Goal: Task Accomplishment & Management: Manage account settings

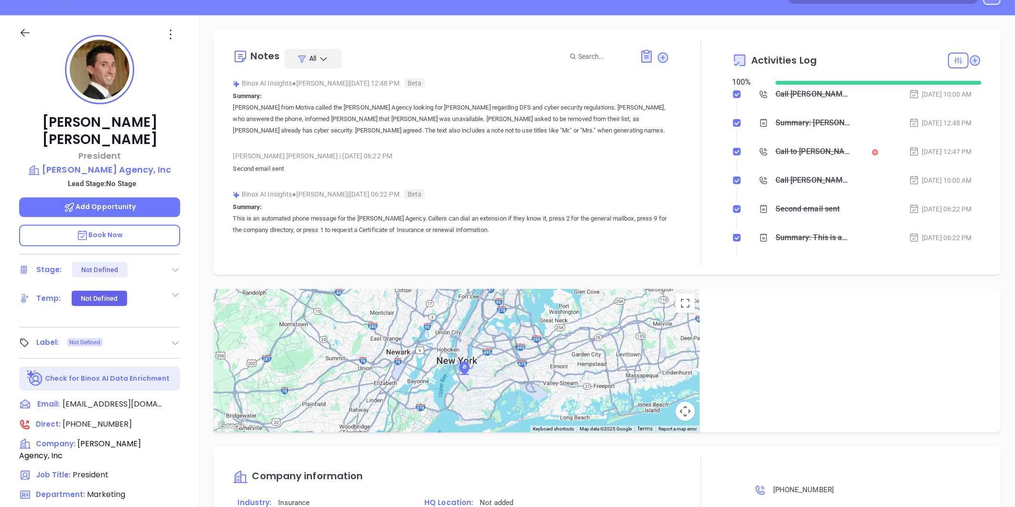
scroll to position [80, 0]
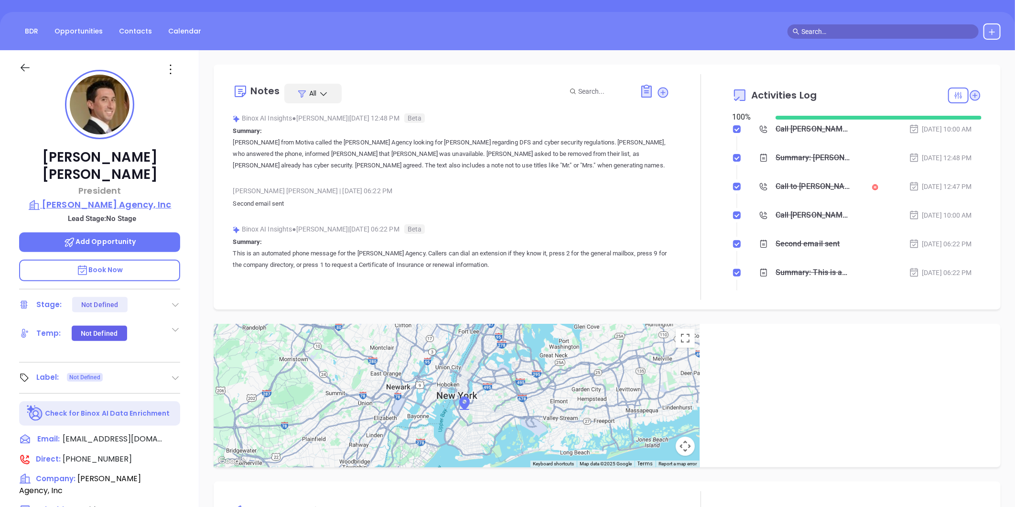
click at [94, 198] on p "[PERSON_NAME] Agency, Inc" at bounding box center [99, 204] width 161 height 13
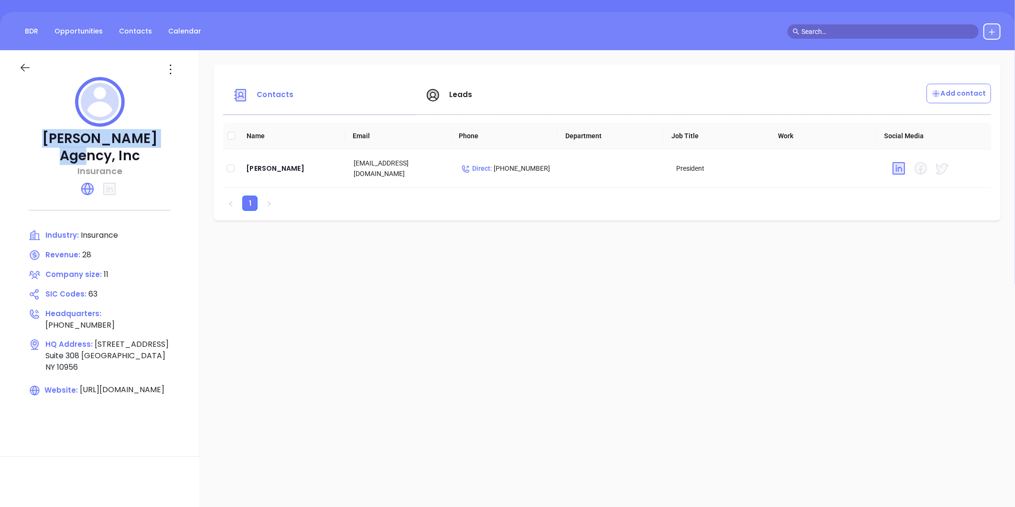
drag, startPoint x: 39, startPoint y: 136, endPoint x: 181, endPoint y: 142, distance: 142.1
click at [181, 142] on div "[PERSON_NAME] Agency, Inc Insurance Industry: Insurance Revenue: 28 Company siz…" at bounding box center [99, 253] width 199 height 406
copy p "[PERSON_NAME] Agency, Inc"
click at [275, 171] on div "[PERSON_NAME]" at bounding box center [292, 168] width 92 height 11
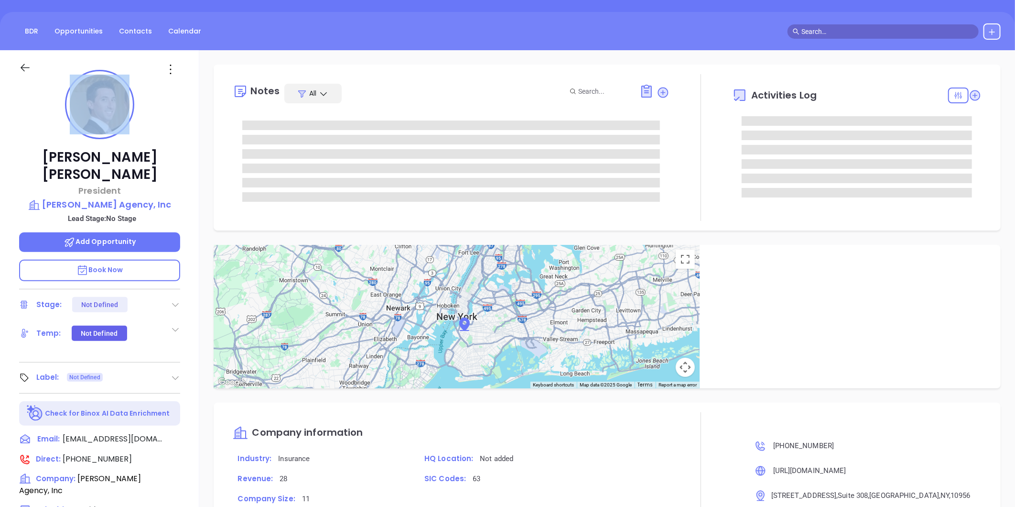
drag, startPoint x: 54, startPoint y: 159, endPoint x: 158, endPoint y: 138, distance: 105.9
click at [158, 138] on div "[PERSON_NAME] President [PERSON_NAME] Agency, Inc Lead Stage: No Stage Add Oppo…" at bounding box center [99, 366] width 199 height 633
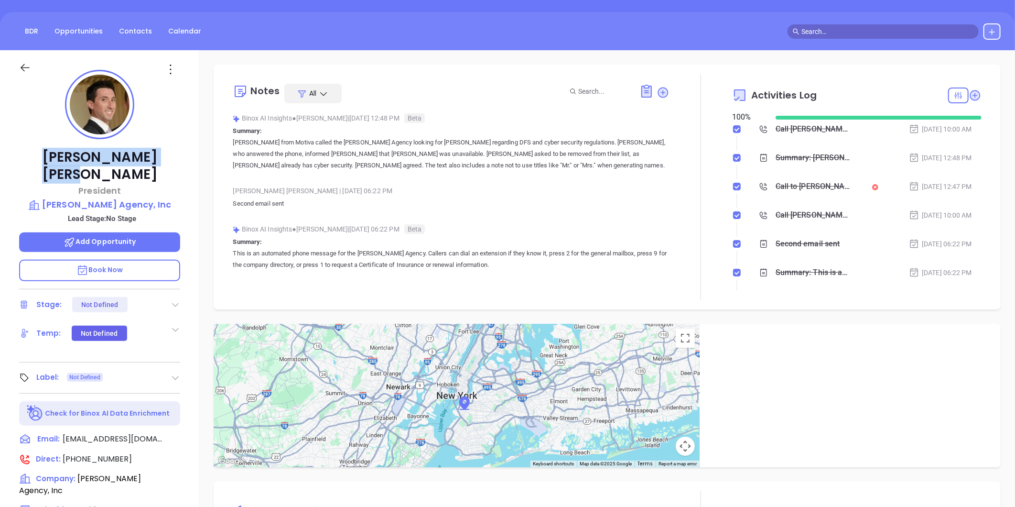
drag, startPoint x: 158, startPoint y: 138, endPoint x: 59, endPoint y: 155, distance: 100.1
click at [59, 155] on div "[PERSON_NAME] President [PERSON_NAME] Agency, Inc Lead Stage: No Stage Add Oppo…" at bounding box center [99, 366] width 199 height 633
copy p "[PERSON_NAME]"
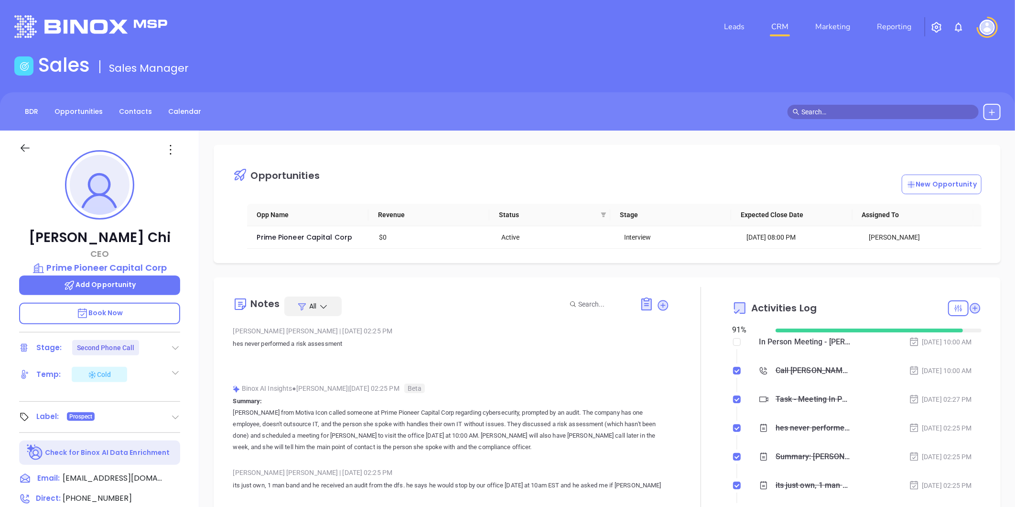
scroll to position [195, 0]
click at [151, 115] on link "Contacts" at bounding box center [135, 112] width 44 height 16
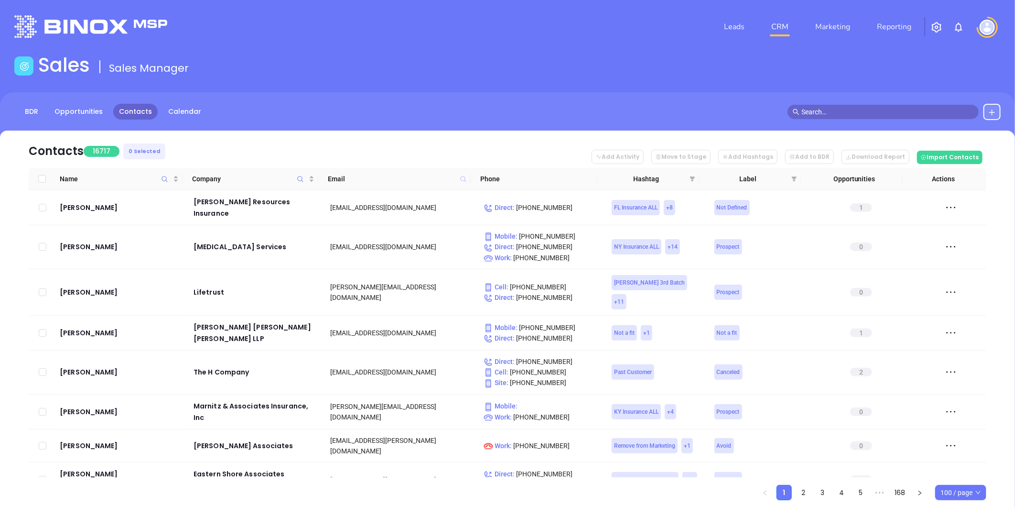
click at [461, 180] on icon at bounding box center [463, 178] width 7 height 7
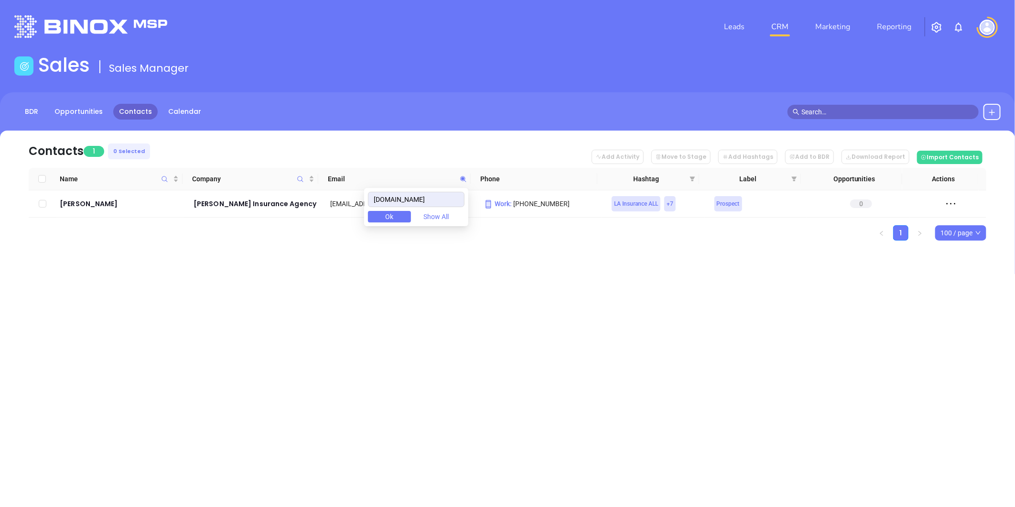
type input "thomasinsurancela.com"
click at [149, 279] on div "Leads CRM Marketing Reporting Financial Leads Leads Sales Sales Manager BDR Opp…" at bounding box center [507, 253] width 1015 height 507
click at [462, 178] on icon at bounding box center [463, 179] width 6 height 6
click at [233, 294] on div "Leads CRM Marketing Reporting Financial Leads Leads Sales Sales Manager BDR Opp…" at bounding box center [507, 253] width 1015 height 507
click at [103, 199] on div "Trenton Romero" at bounding box center [120, 203] width 120 height 11
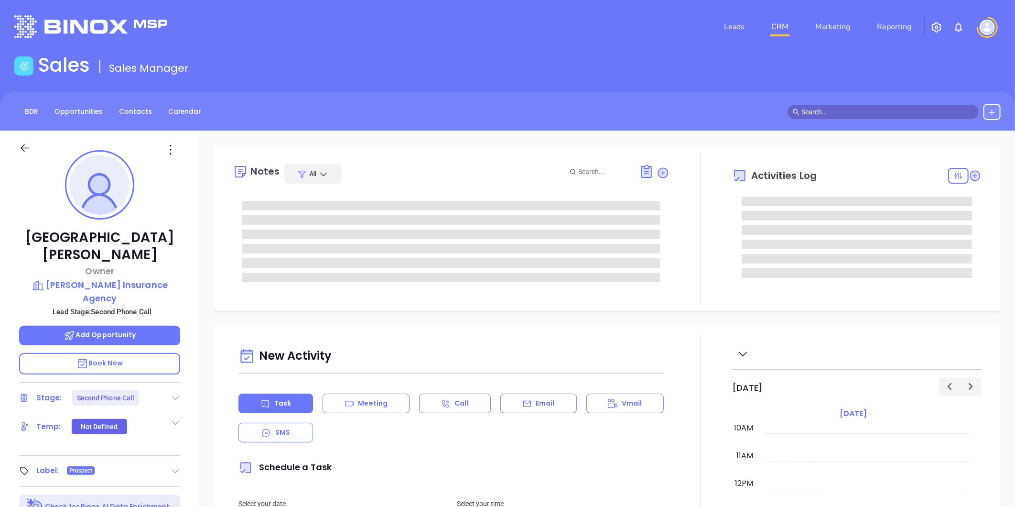
type input "Gissela Vargas"
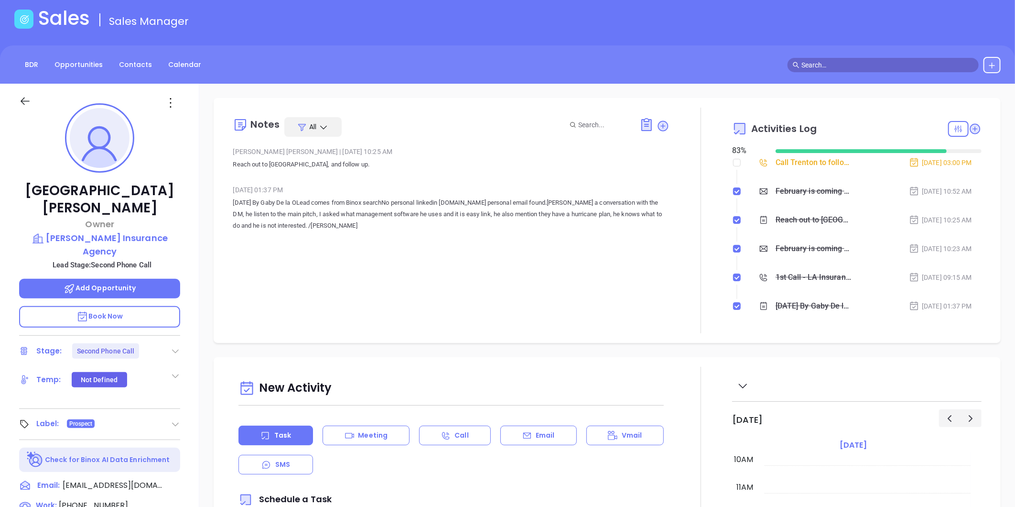
scroll to position [106, 0]
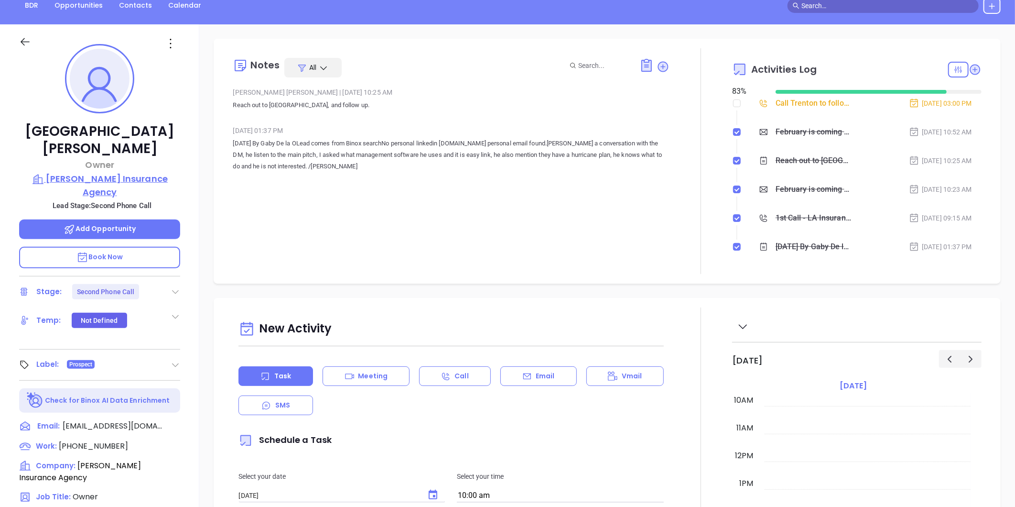
click at [77, 172] on p "Thomas Insurance Agency" at bounding box center [99, 185] width 161 height 26
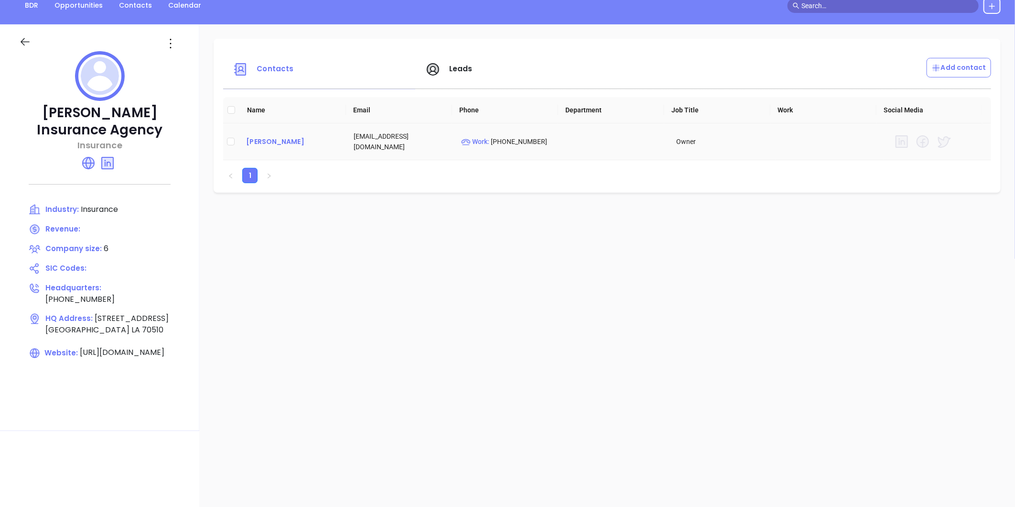
click at [289, 145] on div "Trenton Romero" at bounding box center [292, 141] width 92 height 11
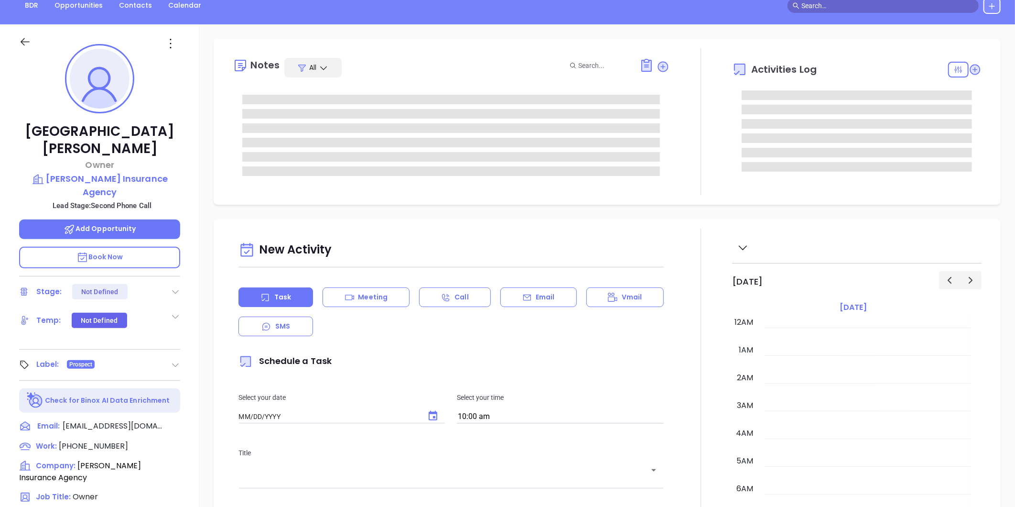
type input "09/24/2025"
type input "Gissela Vargas"
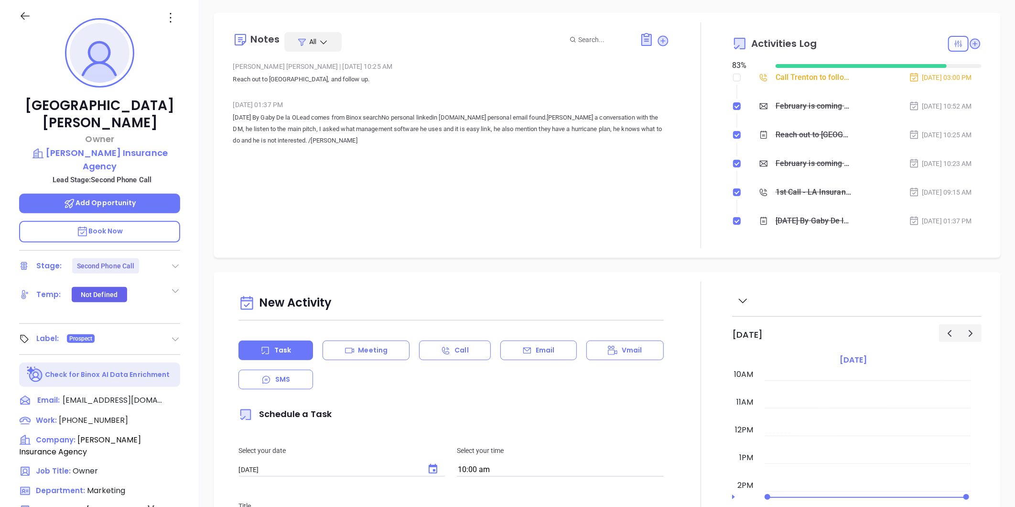
scroll to position [0, 0]
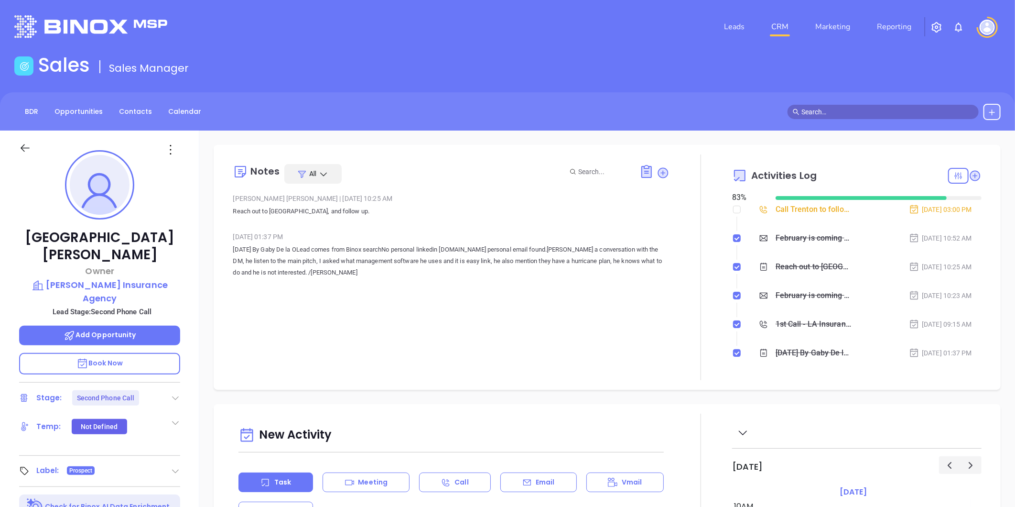
click at [657, 175] on icon at bounding box center [663, 172] width 13 height 13
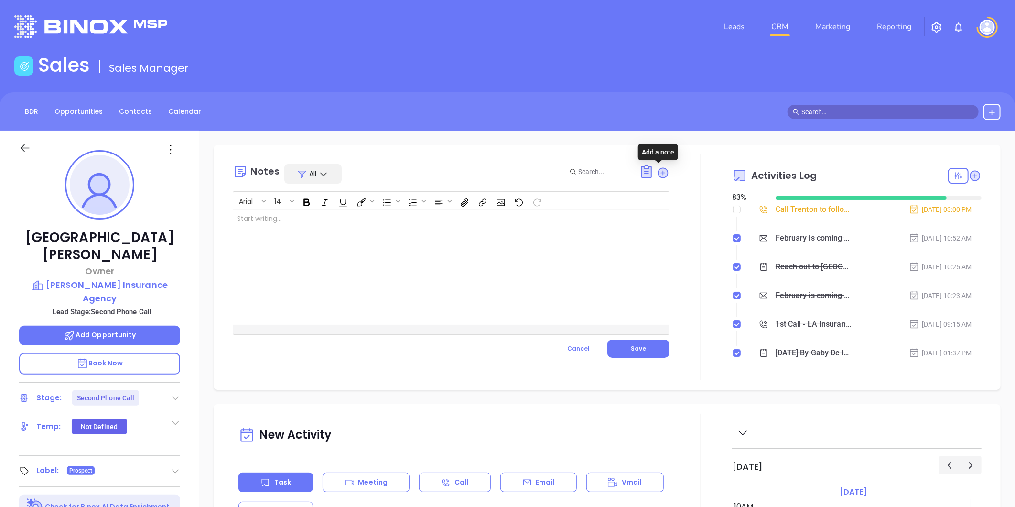
click at [360, 280] on div at bounding box center [435, 267] width 405 height 115
click at [139, 111] on link "Contacts" at bounding box center [135, 112] width 44 height 16
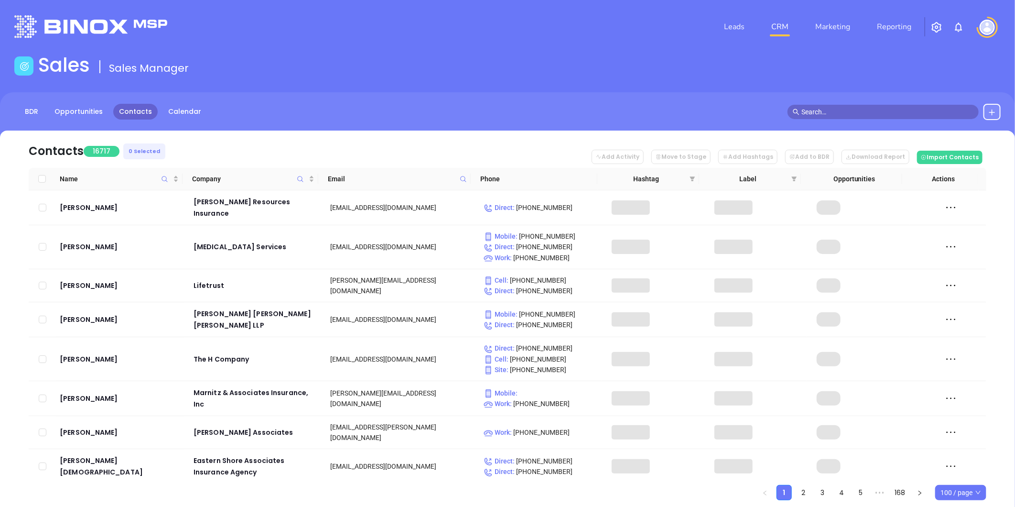
click at [469, 173] on span at bounding box center [463, 179] width 11 height 14
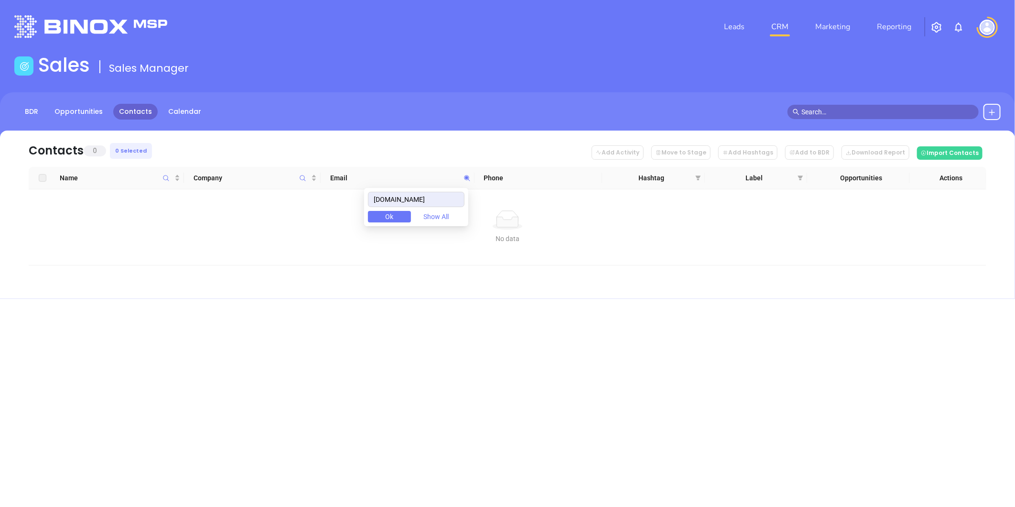
drag, startPoint x: 458, startPoint y: 195, endPoint x: 322, endPoint y: 223, distance: 138.1
click at [322, 223] on body "Leads CRM Marketing Reporting Financial Leads Leads Sales Sales Manager BDR Opp…" at bounding box center [507, 253] width 1015 height 507
type input "laurieinsurancegroup.com"
paste input "pegramonline.com"
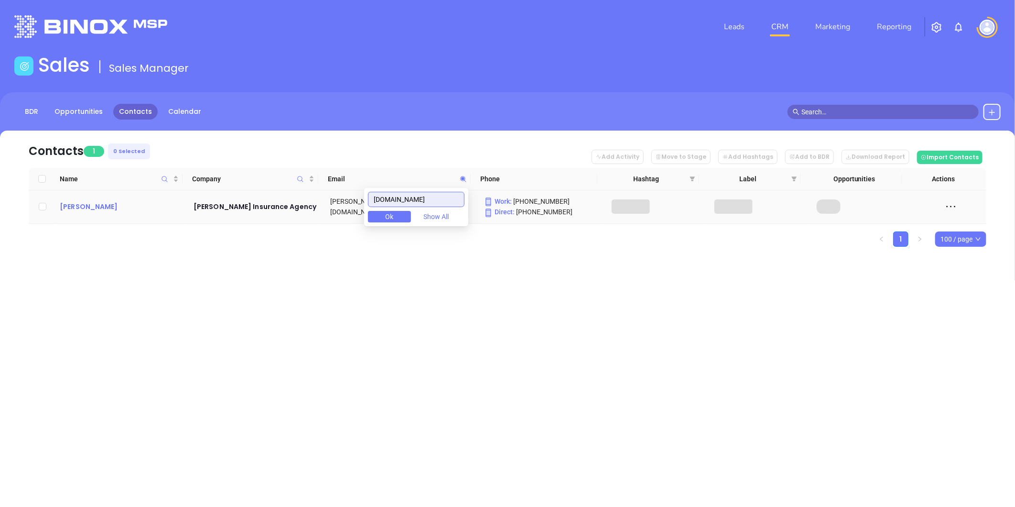
type input "pegramonline.com"
click at [98, 209] on div "Corey Illingworth" at bounding box center [120, 206] width 120 height 11
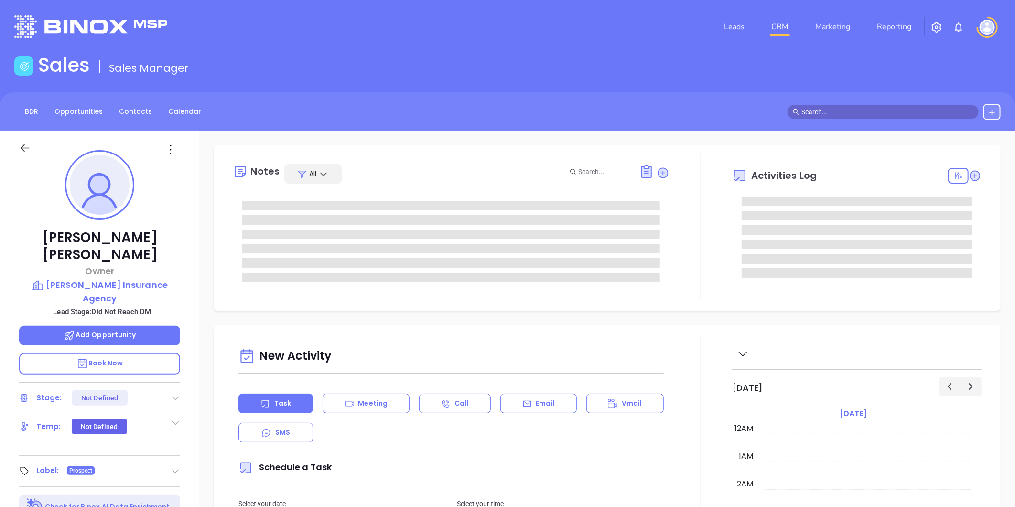
type input "09/24/2025"
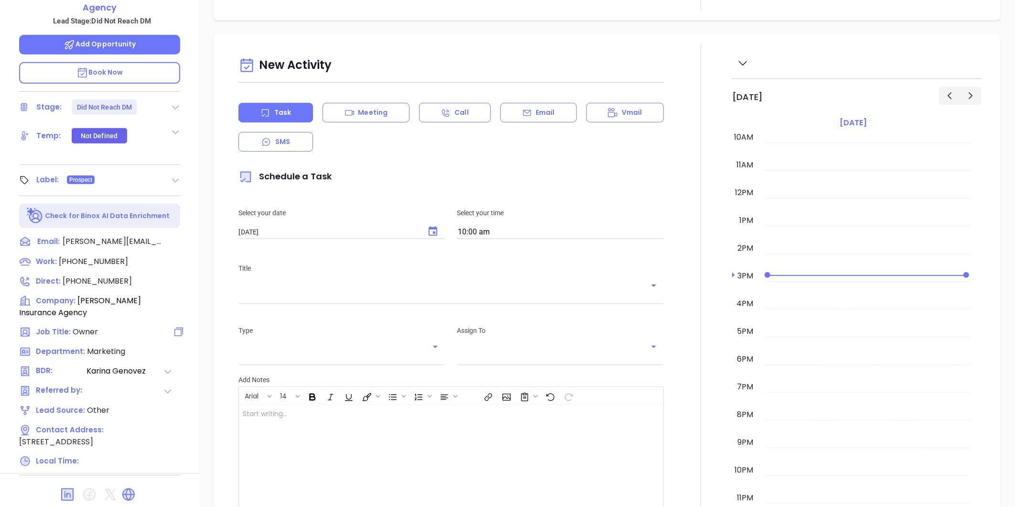
scroll to position [293, 0]
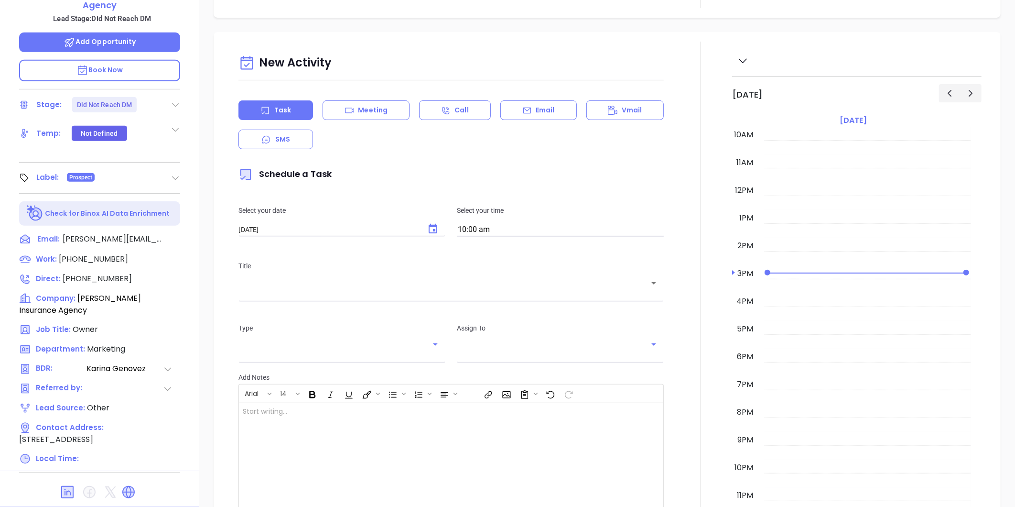
type input "Gissela Vargas"
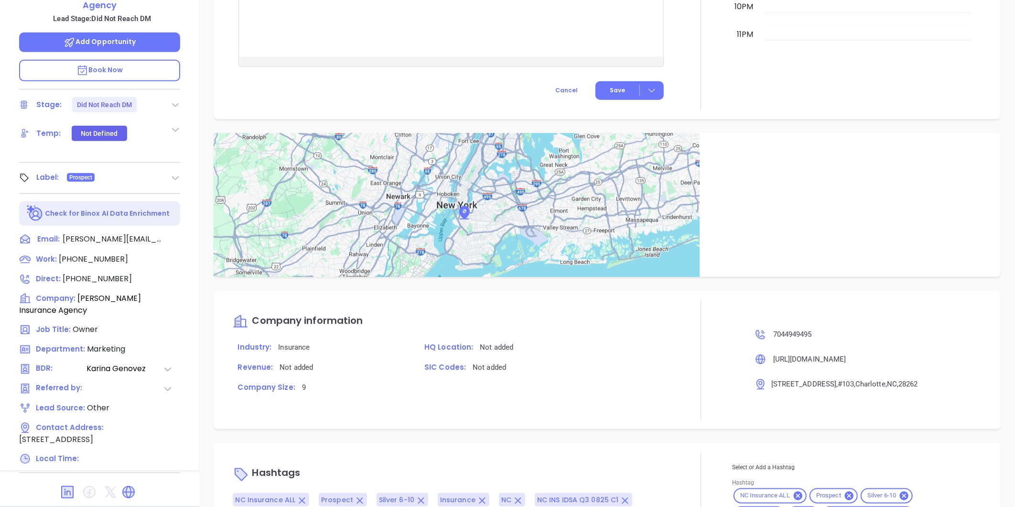
scroll to position [607, 0]
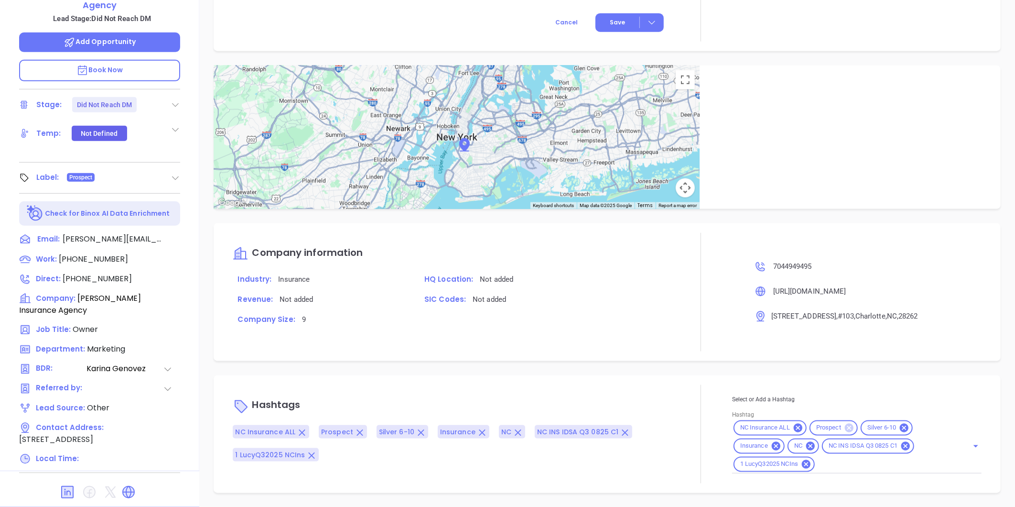
click at [845, 429] on icon at bounding box center [849, 428] width 9 height 9
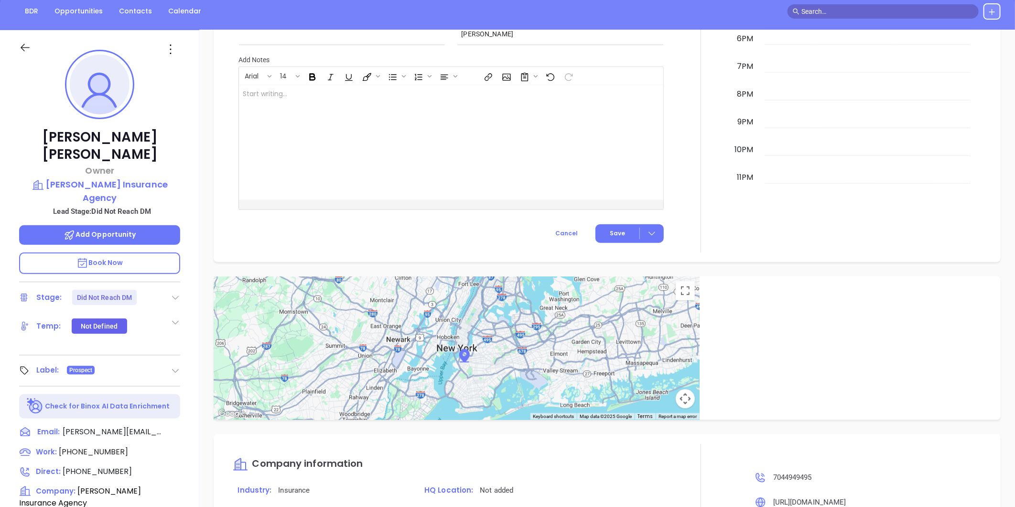
scroll to position [0, 0]
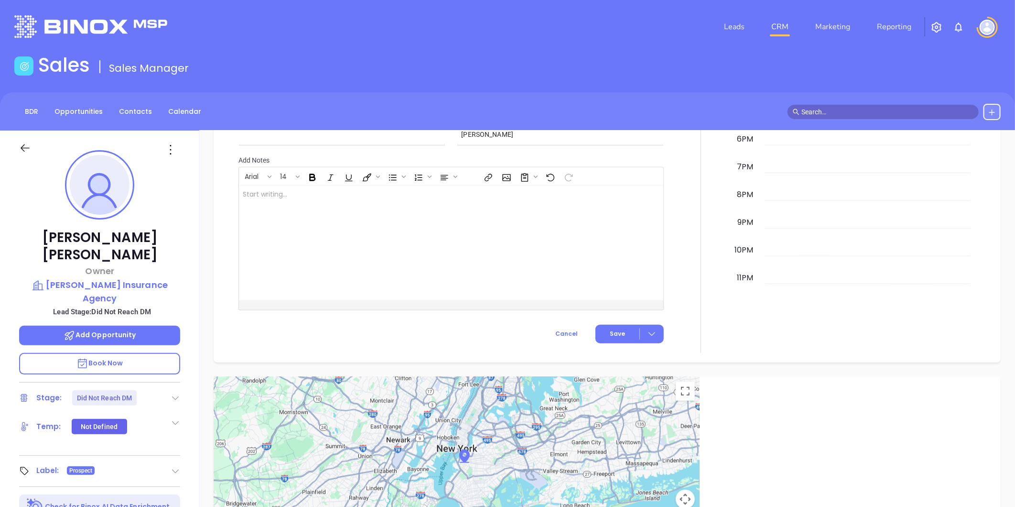
click at [169, 144] on icon at bounding box center [170, 149] width 15 height 15
click at [180, 250] on div "Edit" at bounding box center [218, 252] width 94 height 11
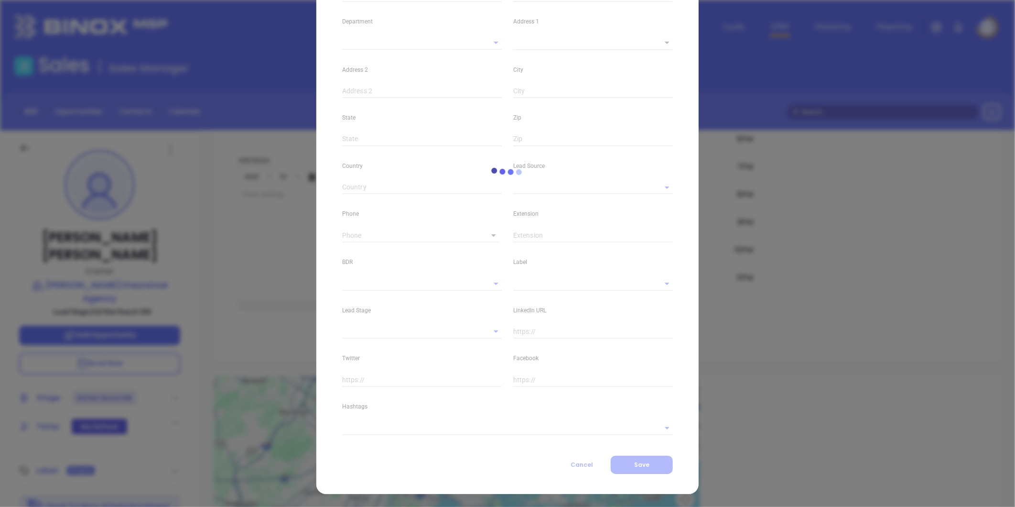
type input "Corey"
type input "Illingworth"
type input "coreyi@pegramonline.com"
type input "Owner"
type input "1"
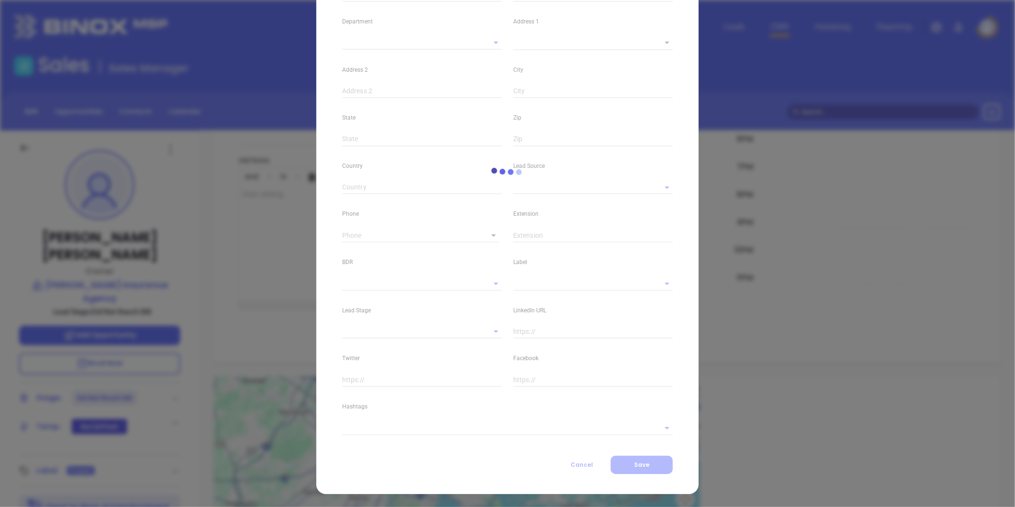
type input "www.linkedin.com/in/corey-illingworth-12a63111"
type input "Marketing"
type input "Other"
type input "[PERSON_NAME]"
type input "Did Not Reach DM"
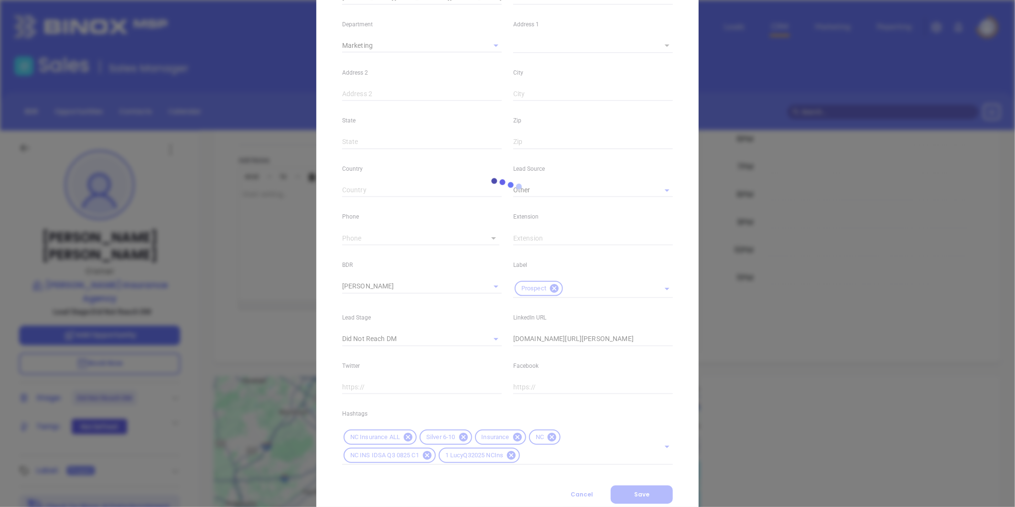
scroll to position [213, 0]
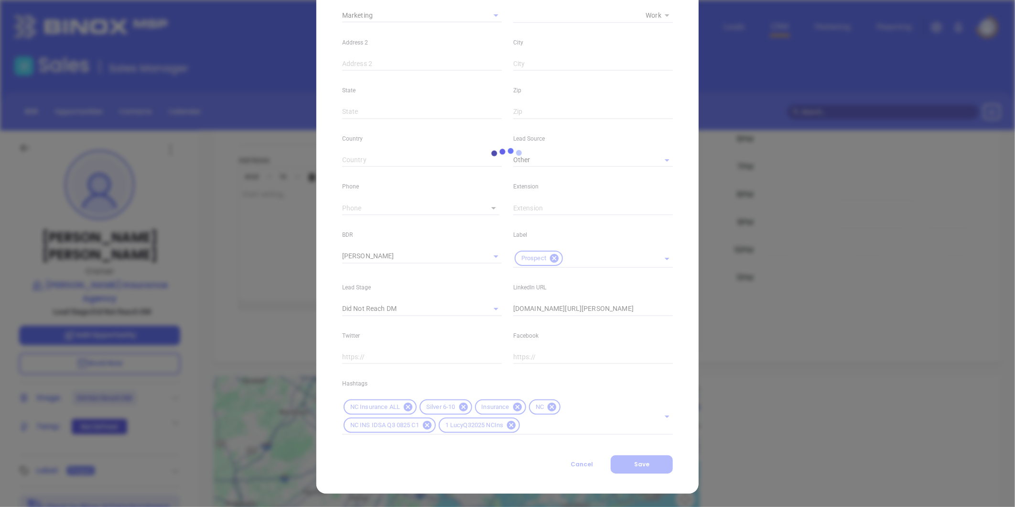
type input "(704) 494-9495"
type input "1"
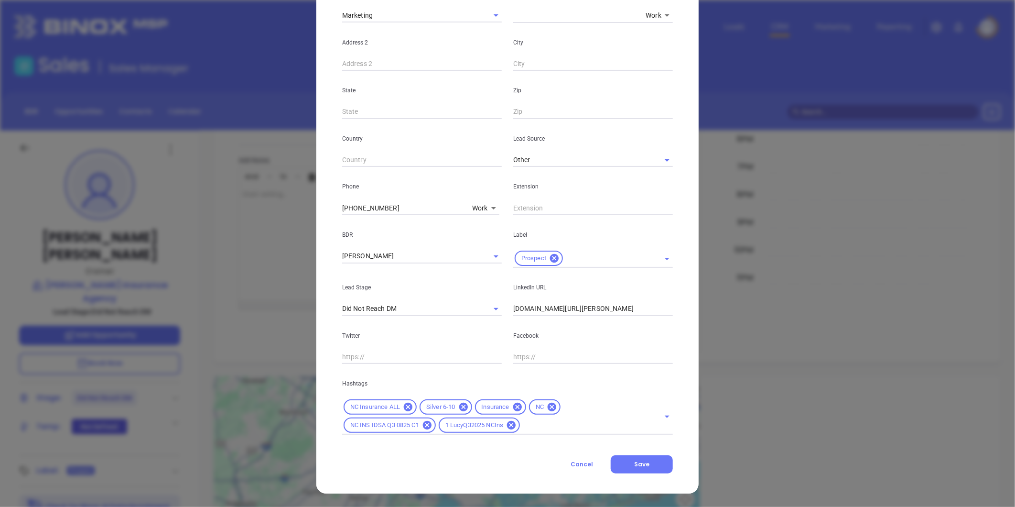
click at [566, 435] on div "Contact Company First Name Corey Last Name Illingworth Email coreyi@pegramonlin…" at bounding box center [507, 159] width 331 height 630
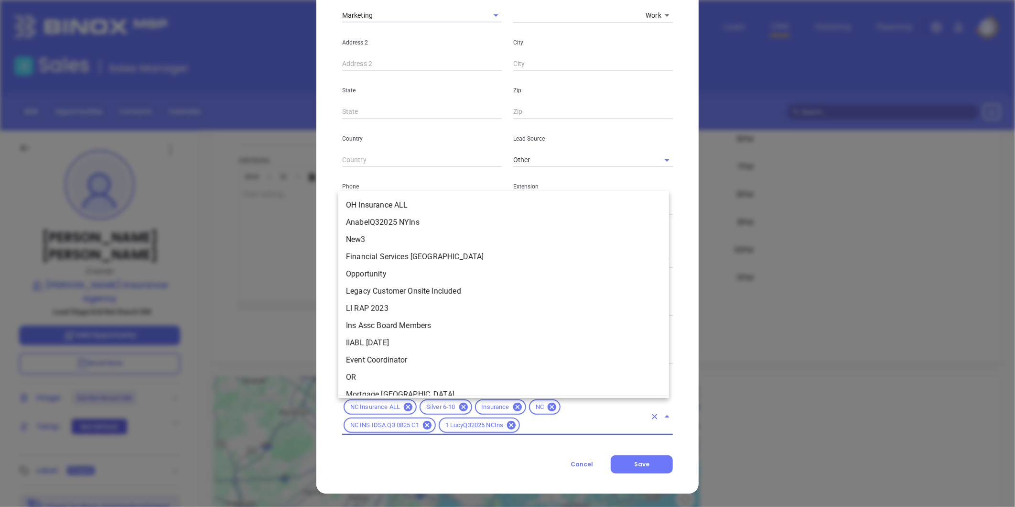
click at [557, 427] on input "text" at bounding box center [584, 425] width 125 height 12
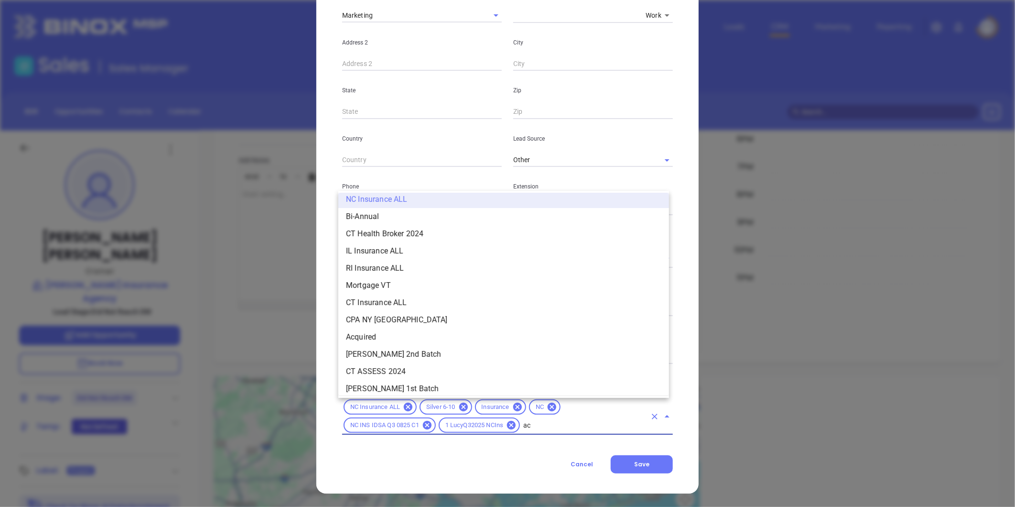
scroll to position [0, 0]
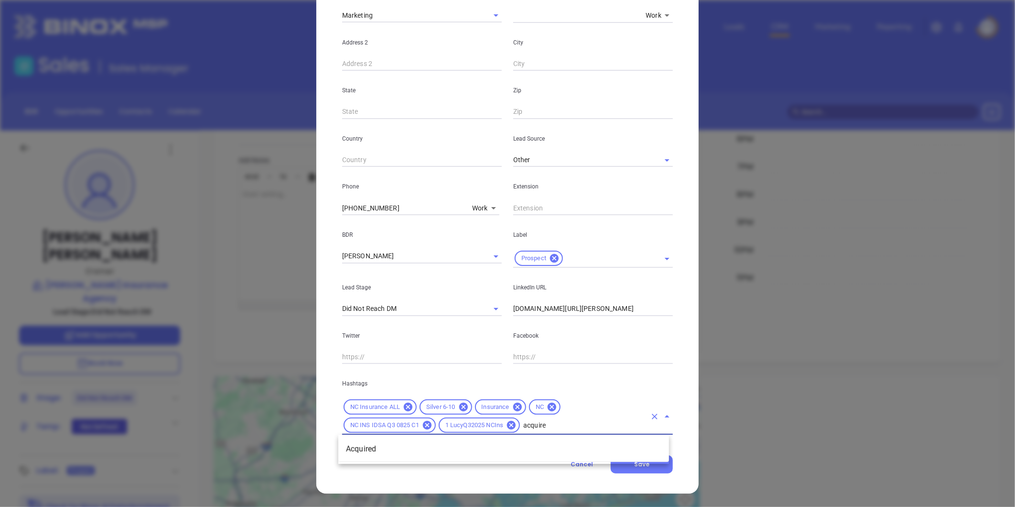
type input "acquired"
click at [555, 459] on ul "Acquired" at bounding box center [503, 448] width 331 height 25
click at [365, 445] on li "Acquired" at bounding box center [503, 448] width 331 height 17
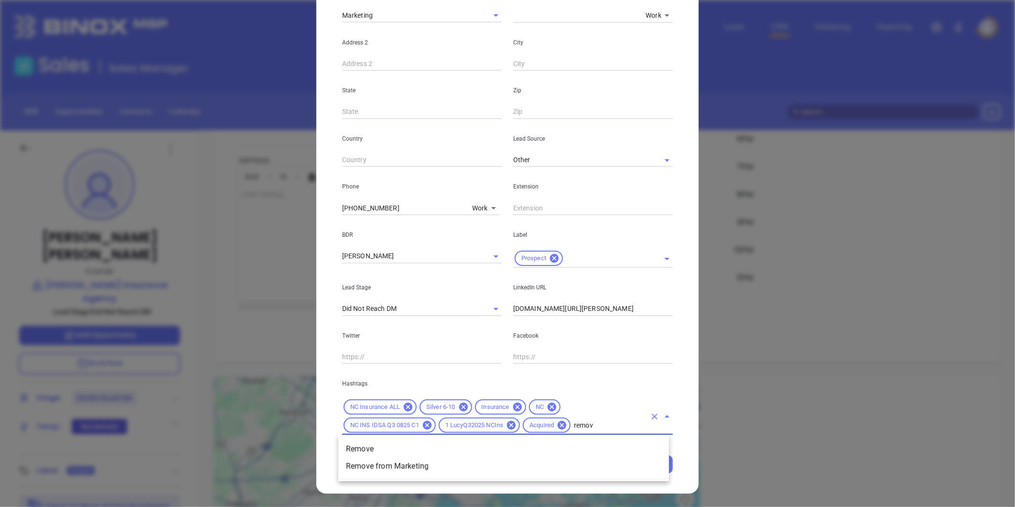
type input "remove"
click at [447, 470] on li "Remove from Marketing" at bounding box center [503, 466] width 331 height 17
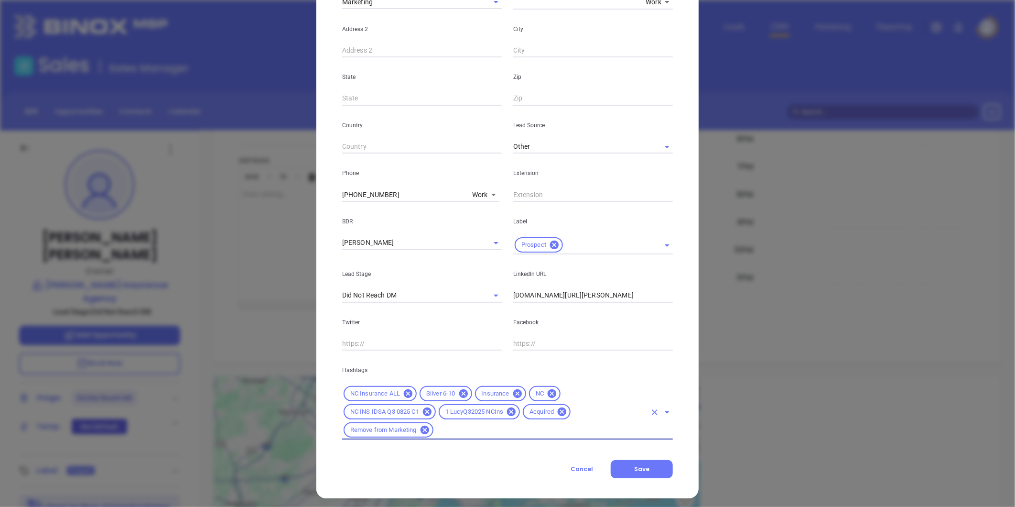
scroll to position [231, 0]
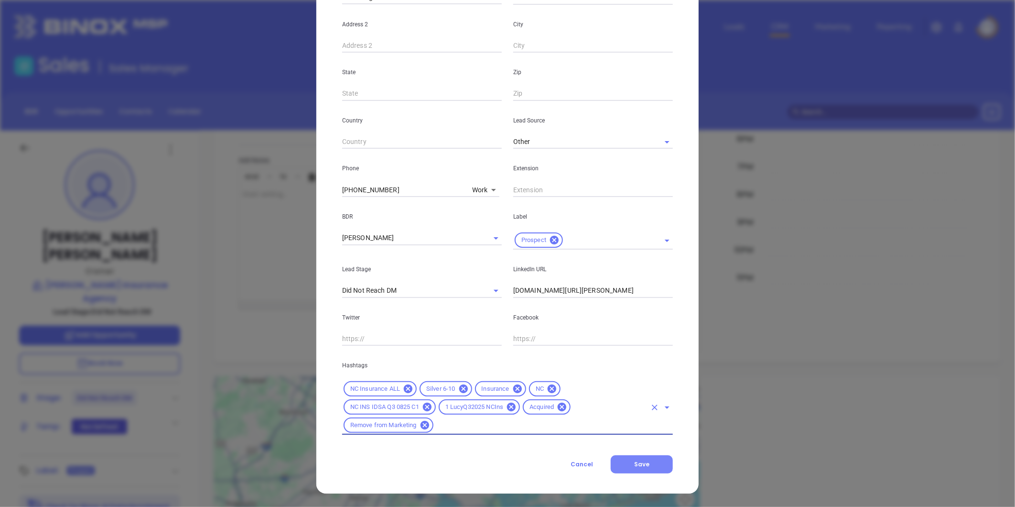
click at [644, 460] on span "Save" at bounding box center [641, 464] width 15 height 8
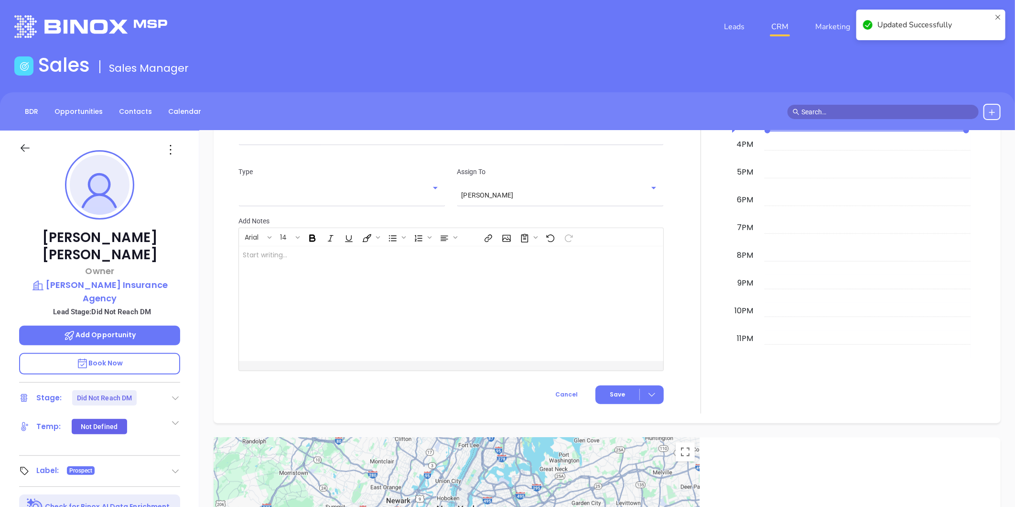
scroll to position [278, 0]
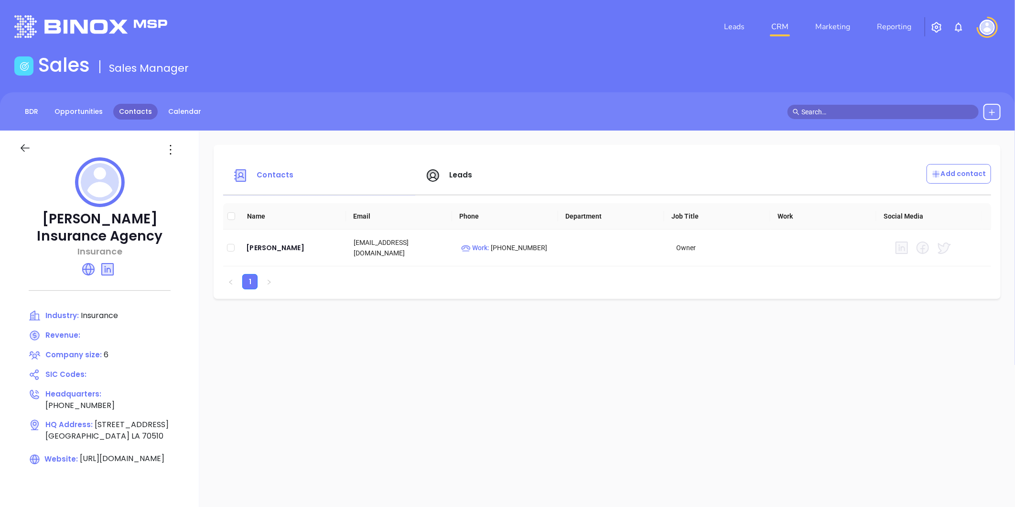
click at [132, 109] on link "Contacts" at bounding box center [135, 112] width 44 height 16
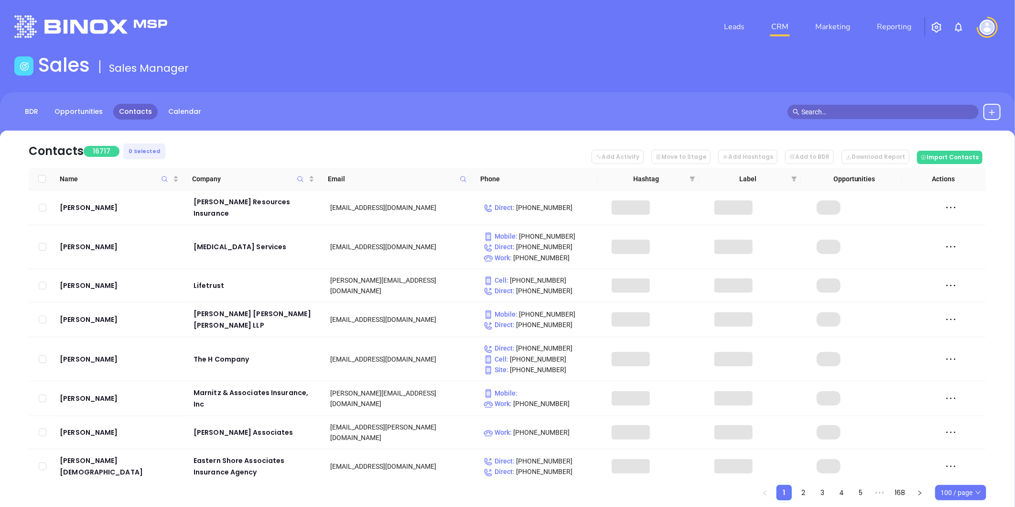
click at [466, 171] on th "Email" at bounding box center [394, 179] width 153 height 22
click at [465, 173] on span at bounding box center [463, 179] width 11 height 14
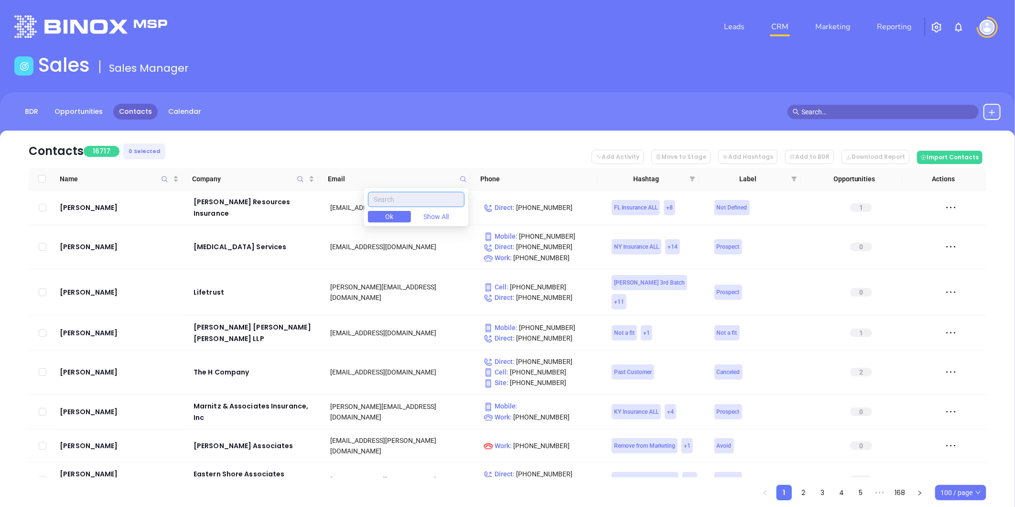
type input "connections-lct.com"
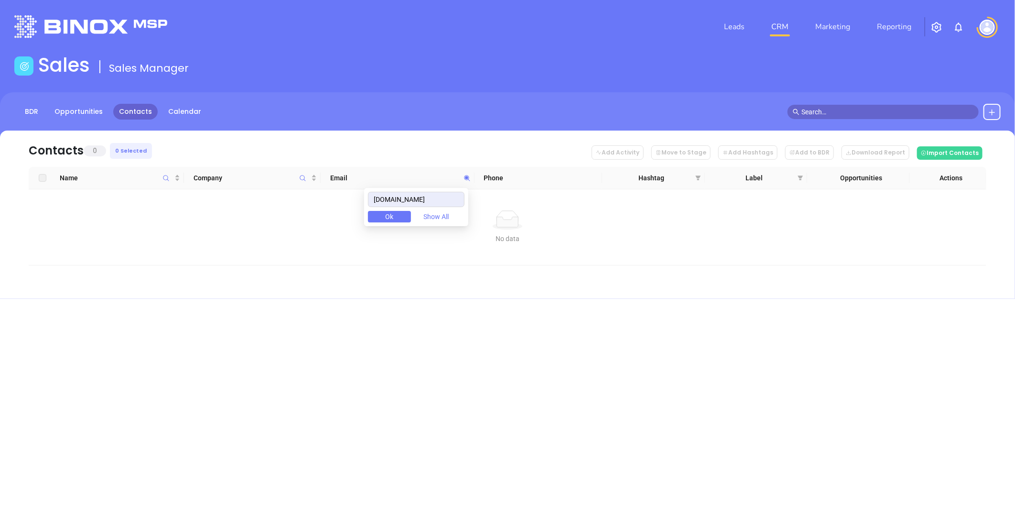
drag, startPoint x: 444, startPoint y: 203, endPoint x: 342, endPoint y: 226, distance: 104.3
click at [342, 226] on body "Leads CRM Marketing Reporting Financial Leads Leads Sales Sales Manager BDR Opp…" at bounding box center [507, 253] width 1015 height 507
type input "connections-lct.com"
drag, startPoint x: 448, startPoint y: 195, endPoint x: 316, endPoint y: 218, distance: 135.0
click at [316, 218] on body "Leads CRM Marketing Reporting Financial Leads Leads Sales Sales Manager BDR Opp…" at bounding box center [507, 253] width 1015 height 507
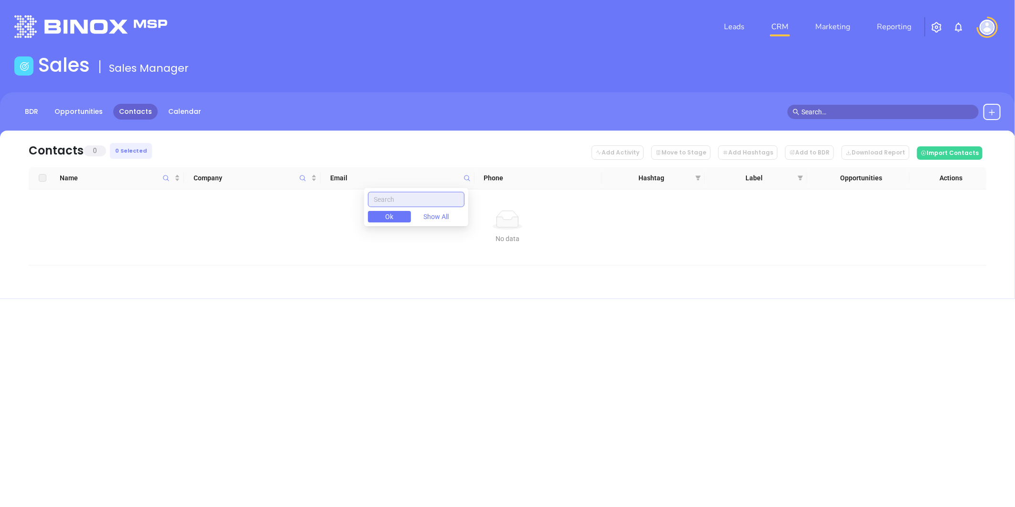
paste input "pegramonline.com"
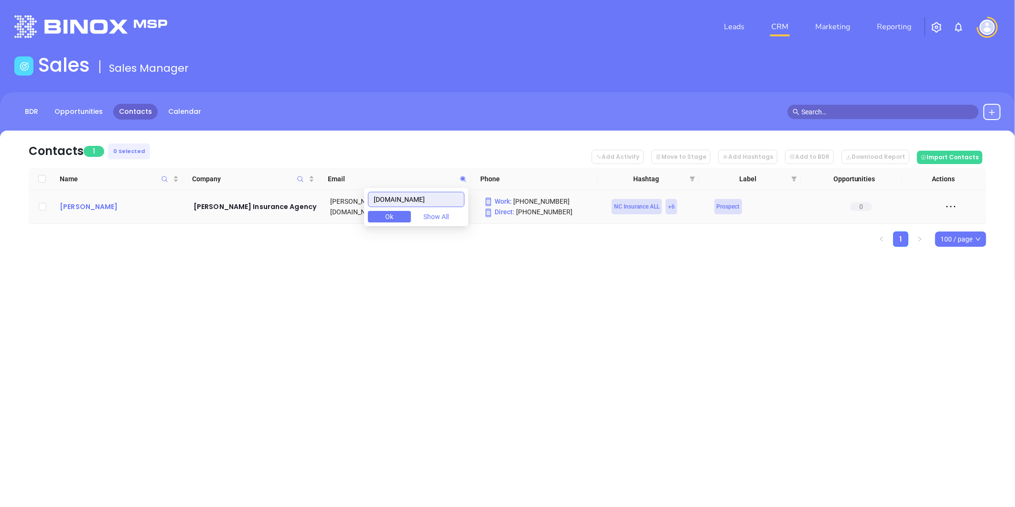
type input "pegramonline.com"
click at [93, 209] on div "Corey Illingworth" at bounding box center [120, 206] width 120 height 11
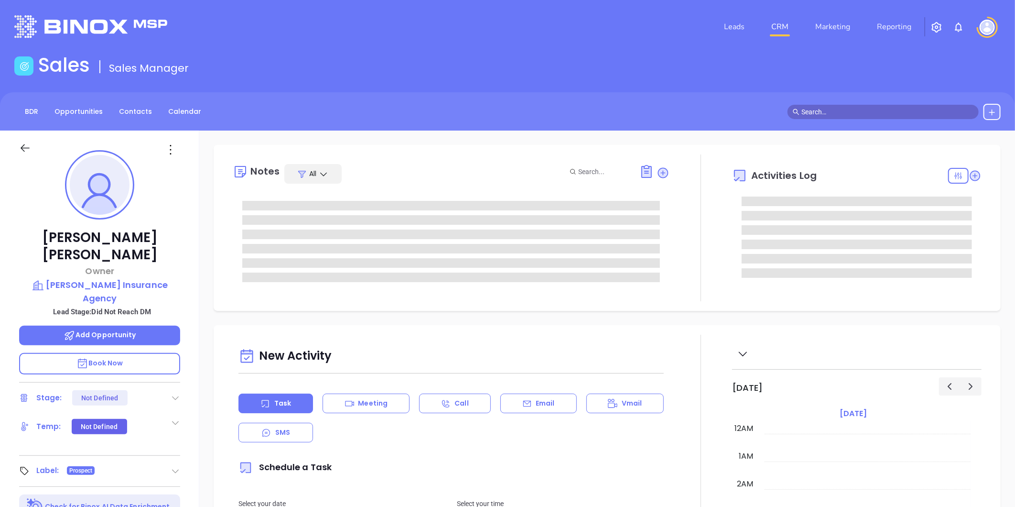
type input "09/24/2025"
type input "Gissela Vargas"
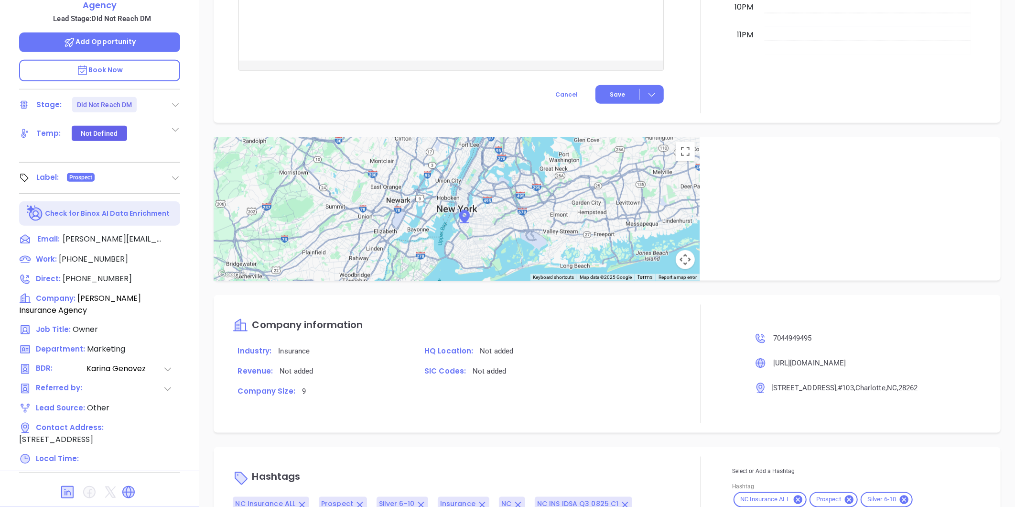
scroll to position [610, 0]
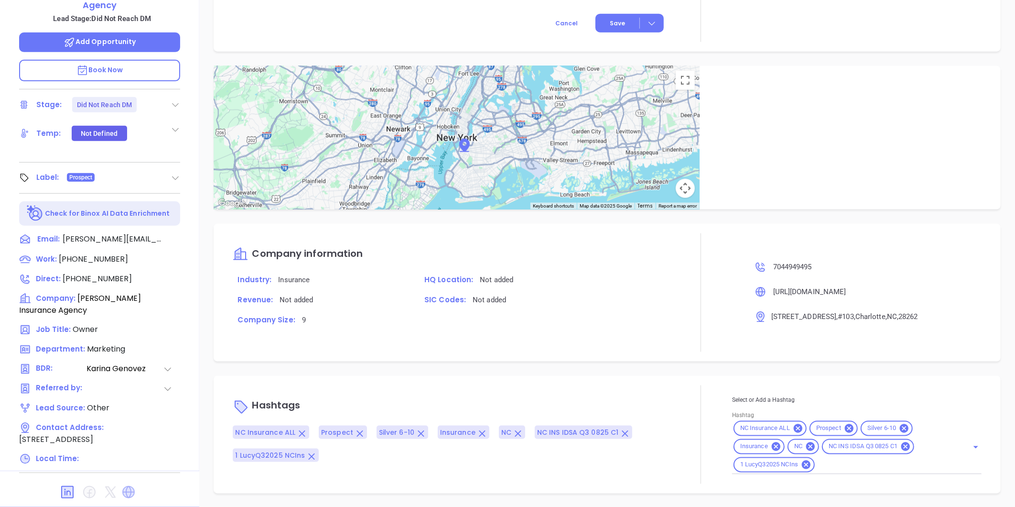
click at [126, 486] on icon at bounding box center [128, 492] width 12 height 12
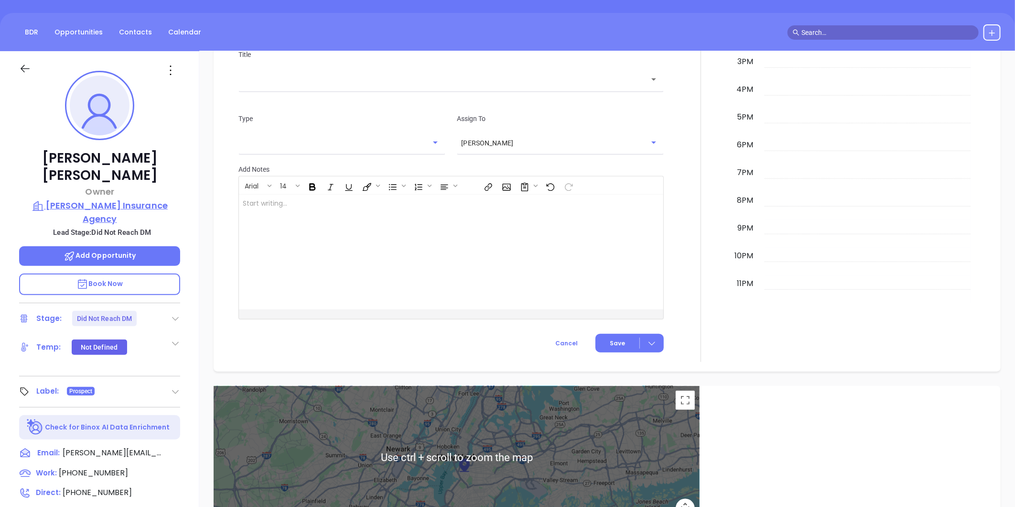
scroll to position [27, 0]
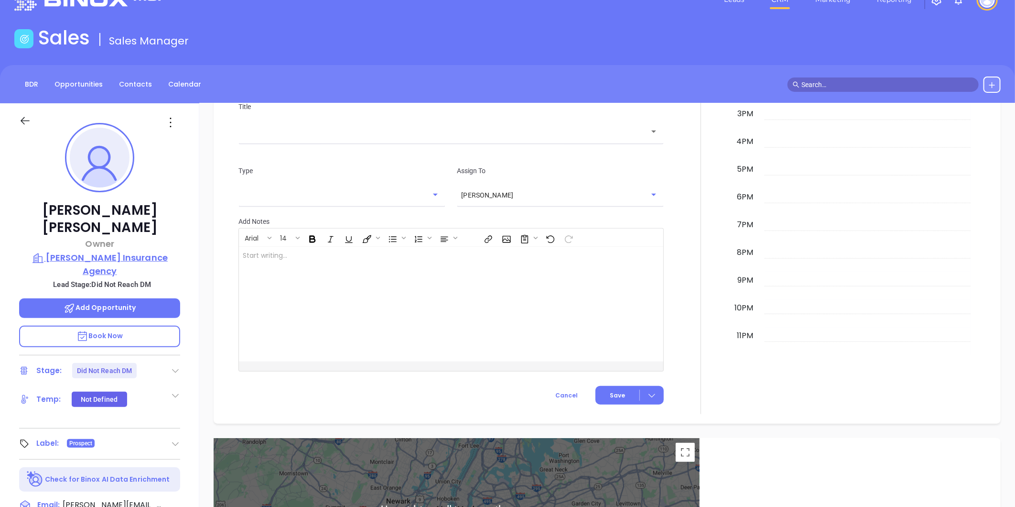
click at [131, 251] on p "Pegram Insurance Agency" at bounding box center [99, 264] width 161 height 26
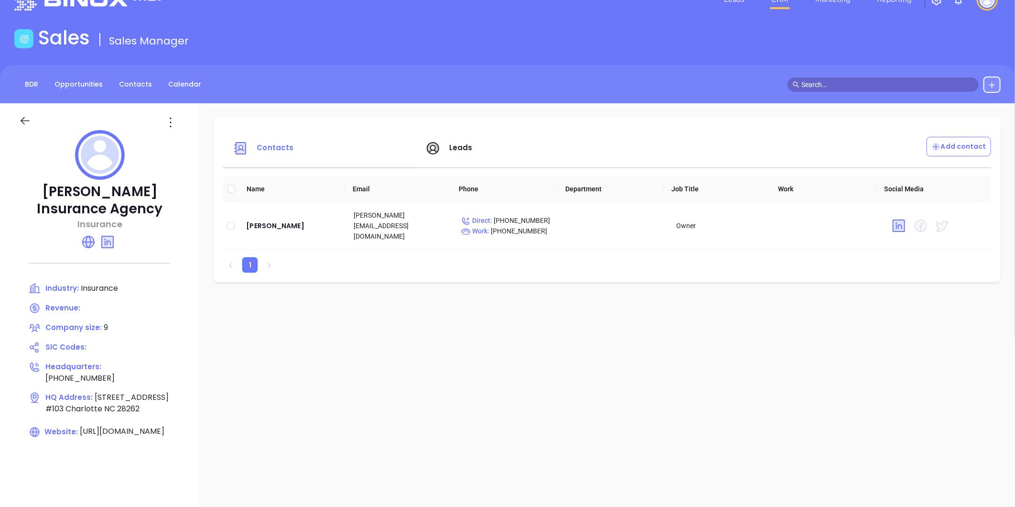
click at [42, 184] on p "Pegram Insurance Agency" at bounding box center [99, 200] width 161 height 34
drag, startPoint x: 40, startPoint y: 185, endPoint x: 145, endPoint y: 206, distance: 106.7
click at [145, 206] on p "Pegram Insurance Agency" at bounding box center [99, 200] width 161 height 34
copy p "Pegram Insurance Agency"
click at [288, 221] on div "Corey Illingworth" at bounding box center [292, 225] width 92 height 11
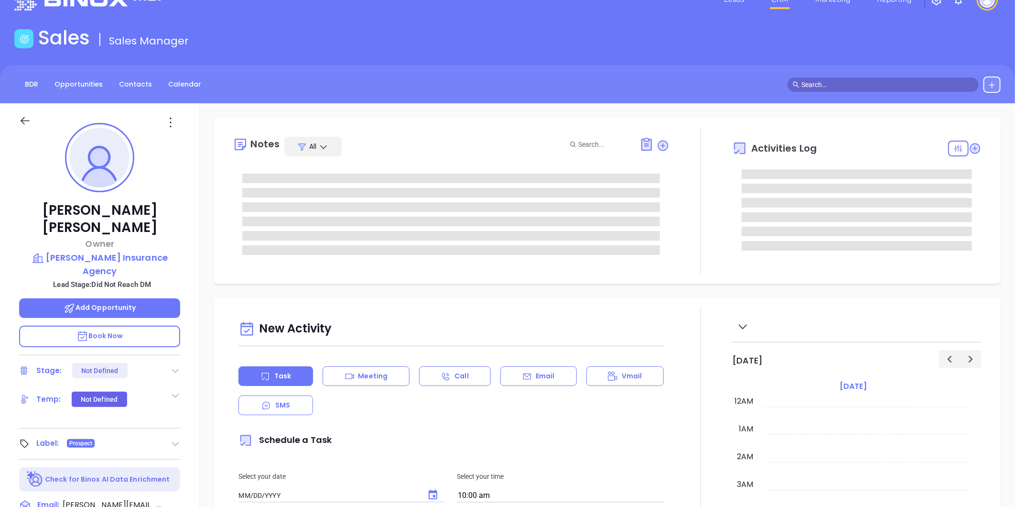
type input "09/24/2025"
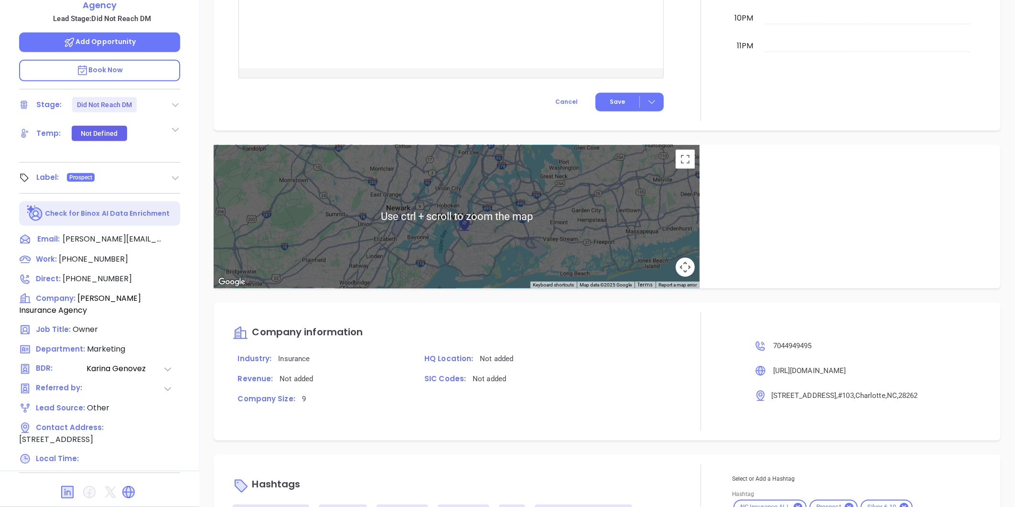
scroll to position [606, 0]
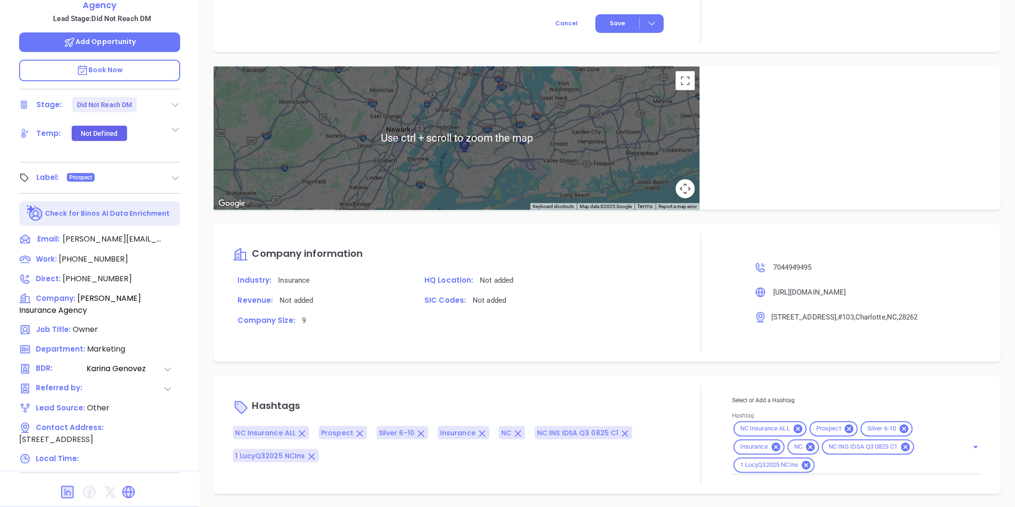
type input "Gissela Vargas"
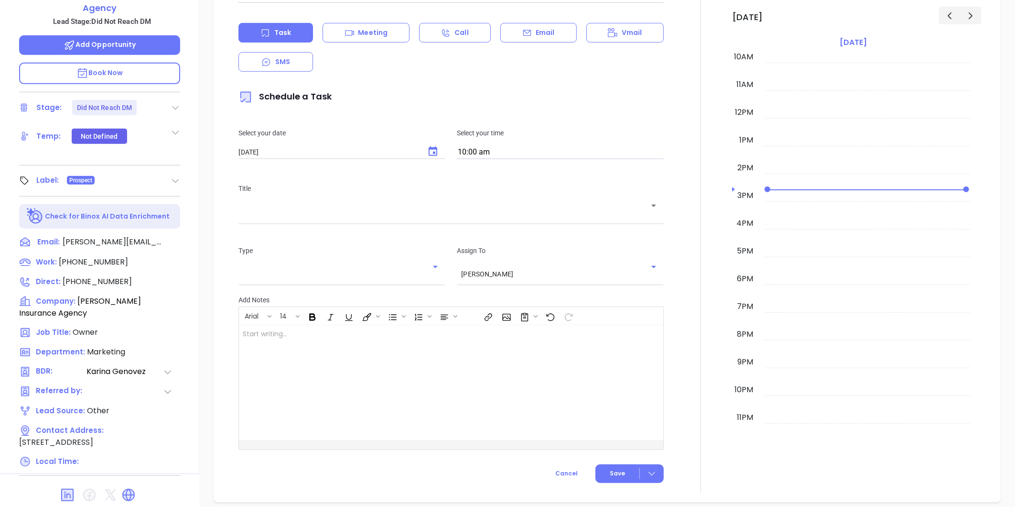
scroll to position [293, 0]
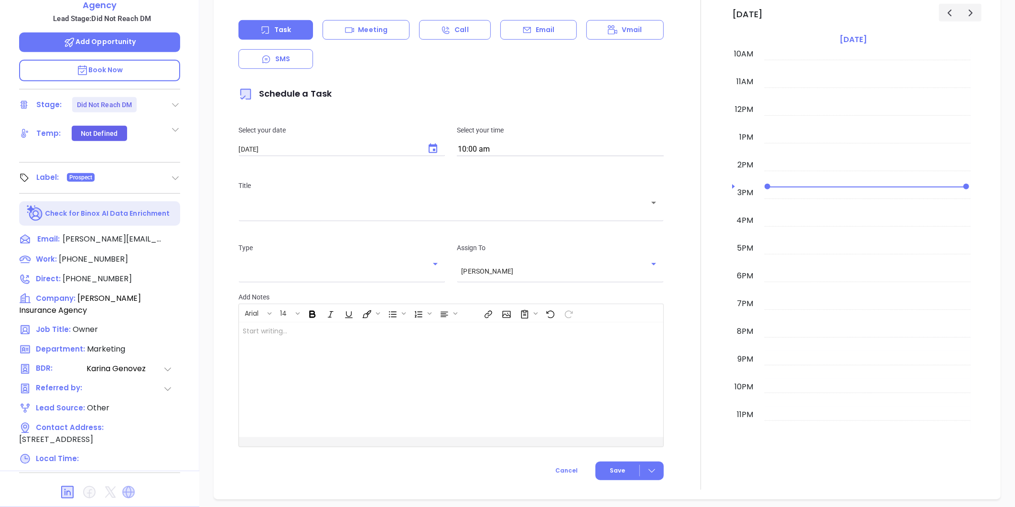
click at [133, 486] on icon at bounding box center [128, 492] width 12 height 12
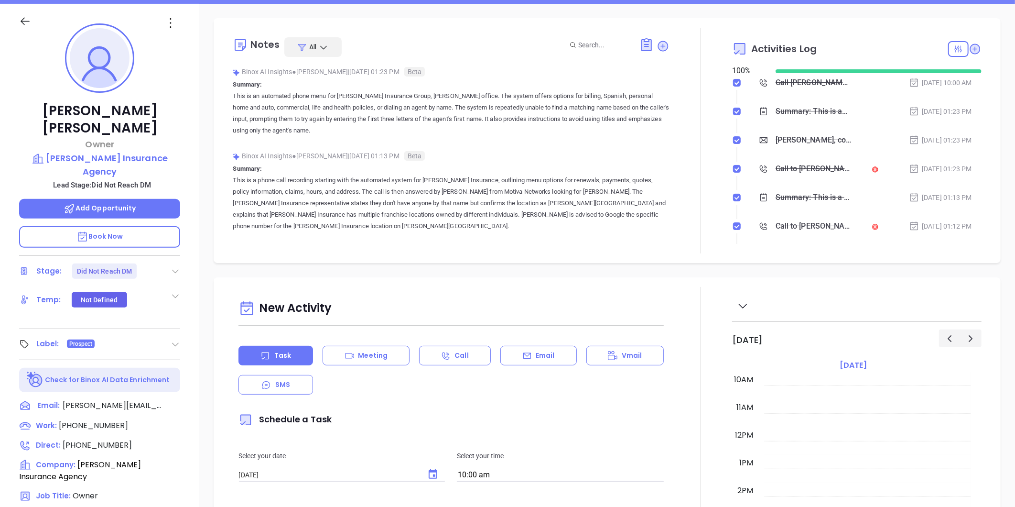
scroll to position [27, 0]
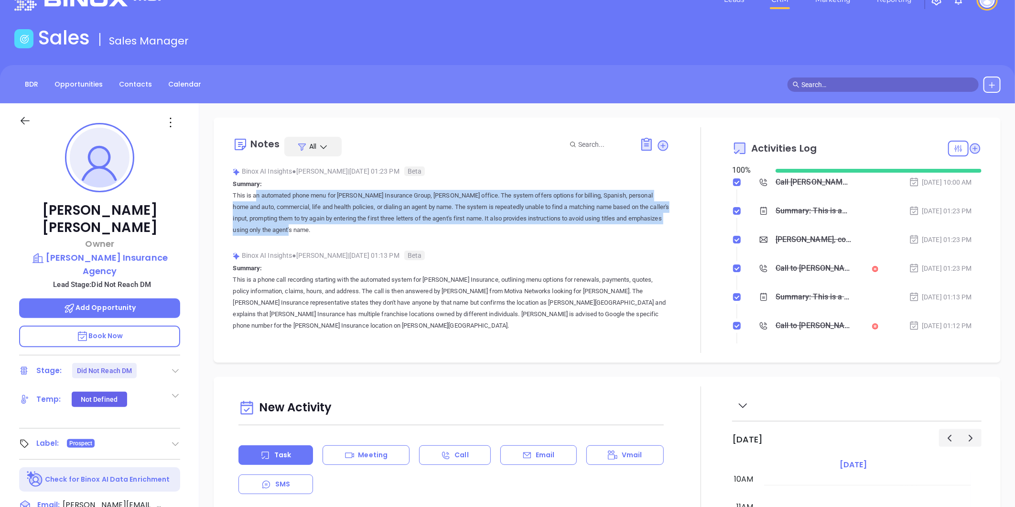
drag, startPoint x: 233, startPoint y: 193, endPoint x: 314, endPoint y: 226, distance: 87.3
click at [314, 226] on p "This is an automated phone menu for Lory Insurance Group, Pegram office. The sy…" at bounding box center [451, 213] width 437 height 46
copy p "This is an automated phone menu for Lory Insurance Group, Pegram office. The sy…"
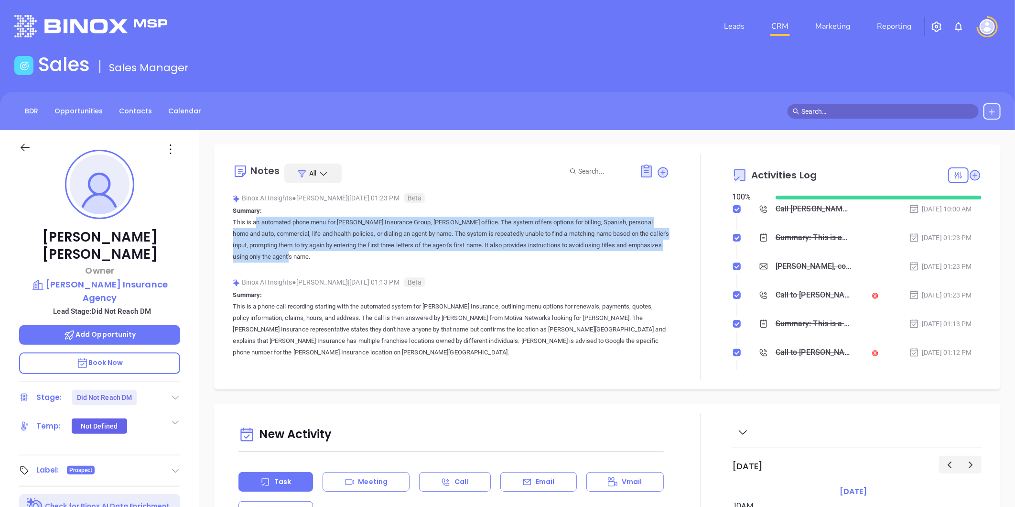
scroll to position [0, 0]
click at [118, 116] on link "Contacts" at bounding box center [135, 112] width 44 height 16
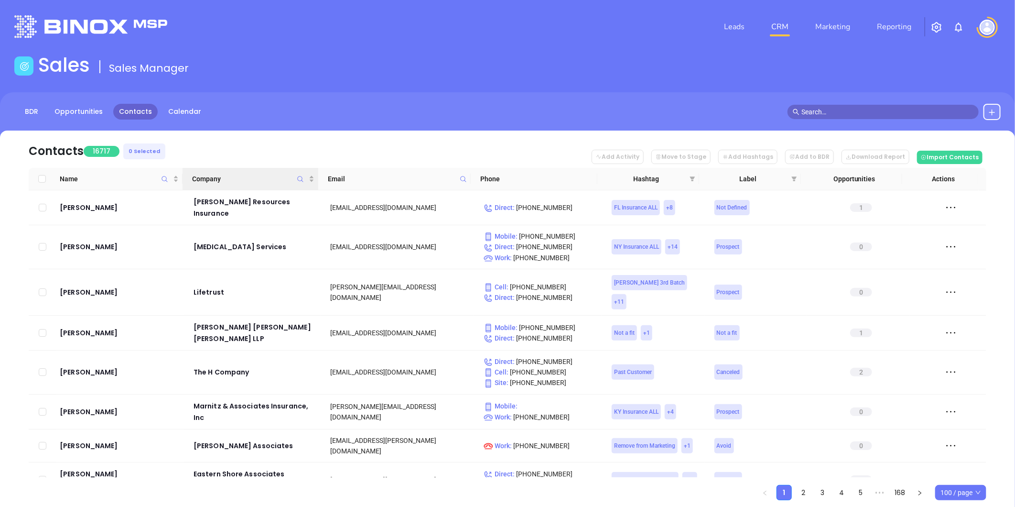
click at [302, 176] on icon "Company" at bounding box center [300, 178] width 7 height 7
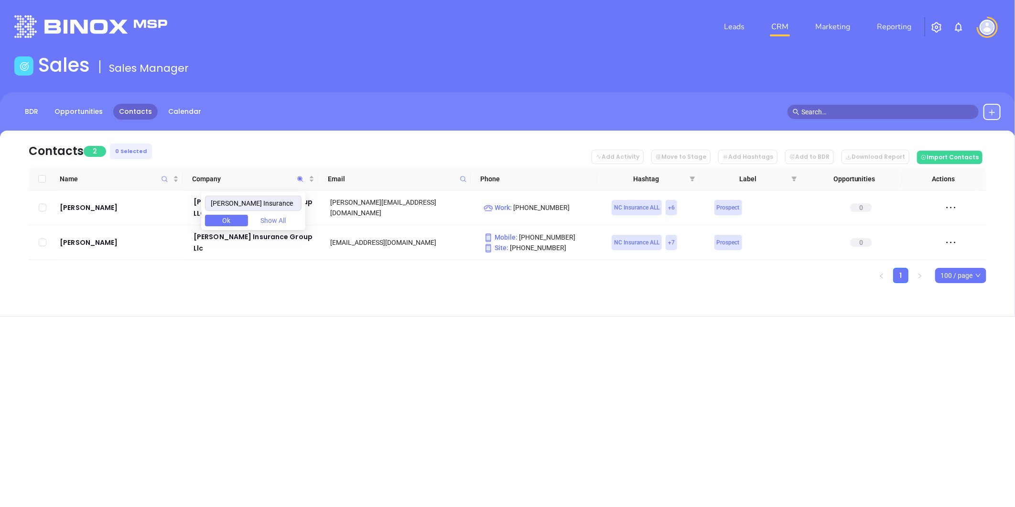
type input "Laurie Insurance"
click at [102, 237] on div "William Laurie" at bounding box center [120, 242] width 120 height 11
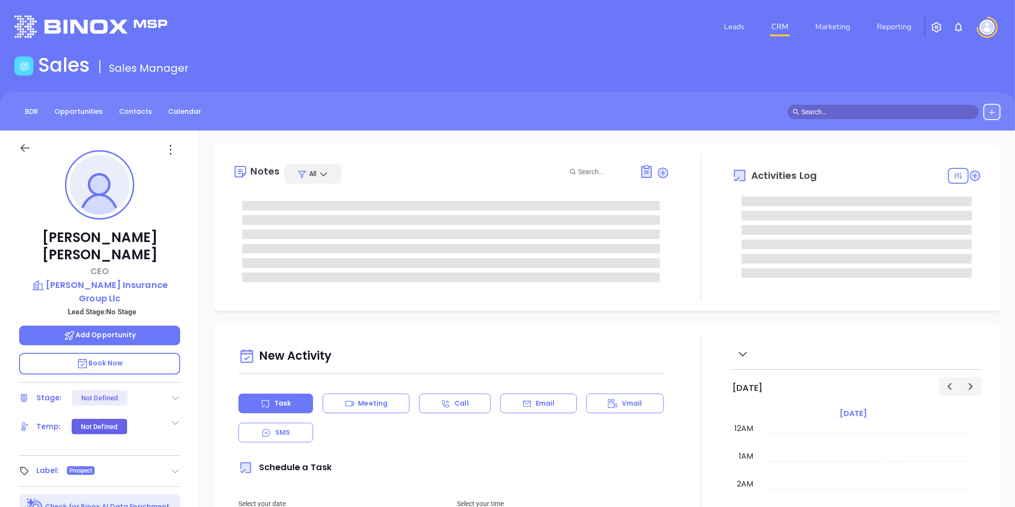
type input "09/24/2025"
type input "Gissela Vargas"
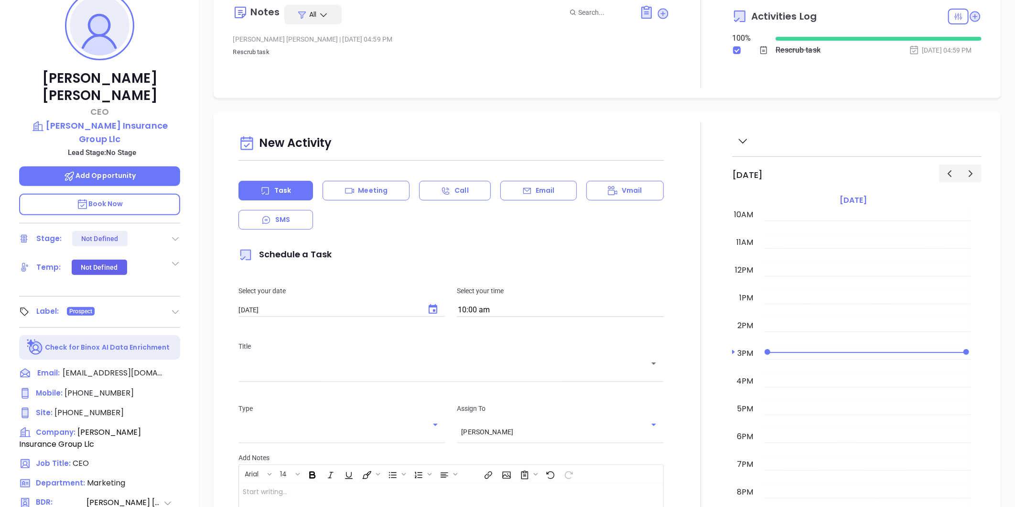
scroll to position [293, 0]
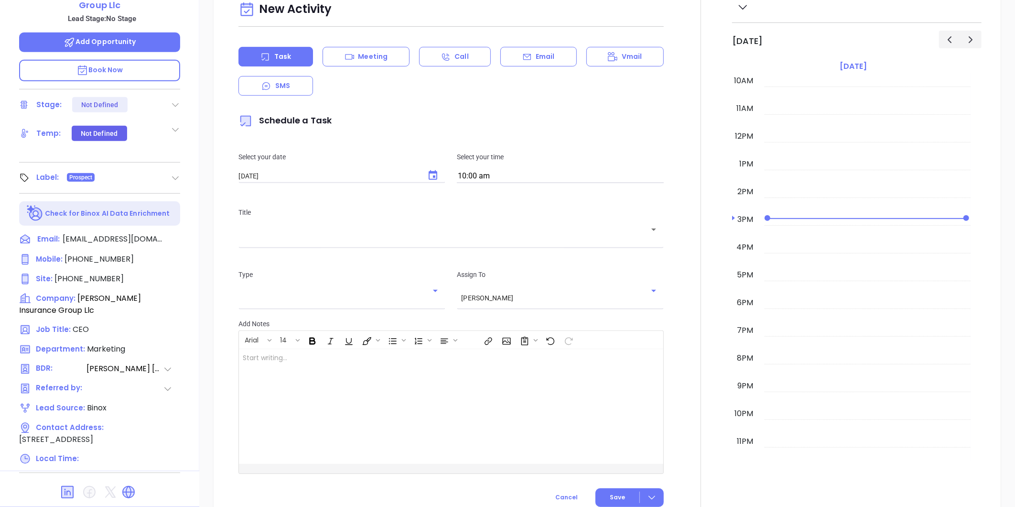
click at [131, 484] on icon at bounding box center [128, 491] width 15 height 15
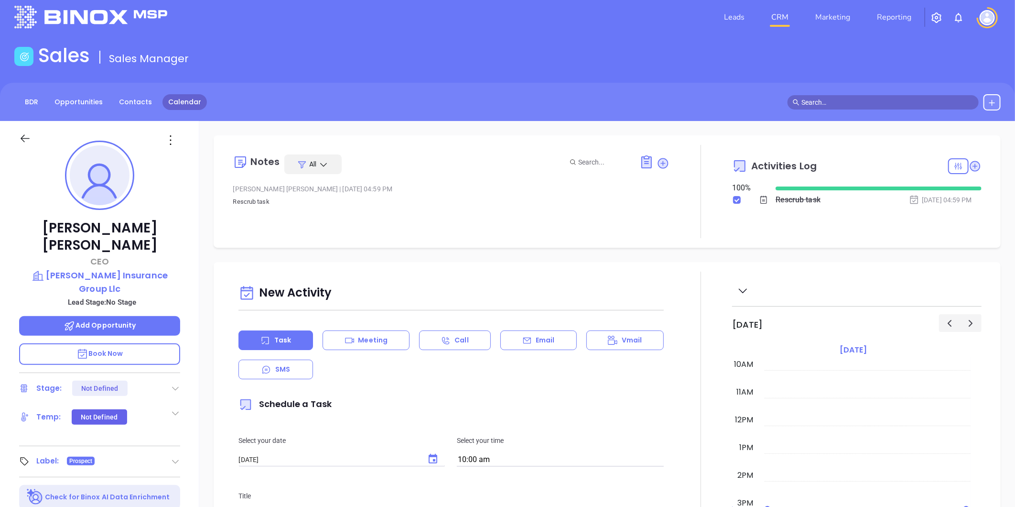
scroll to position [0, 0]
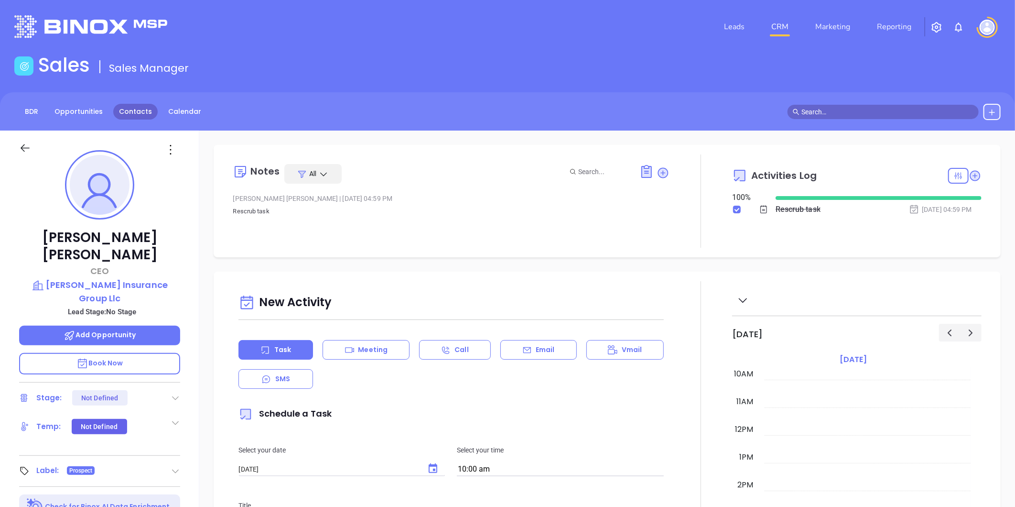
click at [118, 118] on link "Contacts" at bounding box center [135, 112] width 44 height 16
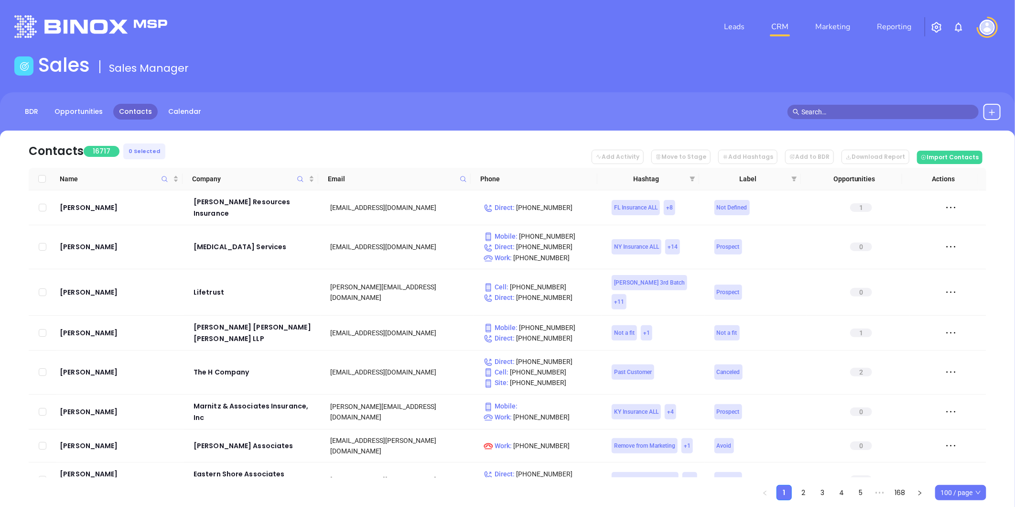
click at [462, 173] on span at bounding box center [463, 179] width 11 height 14
paste input "thomasinsurancela.com"
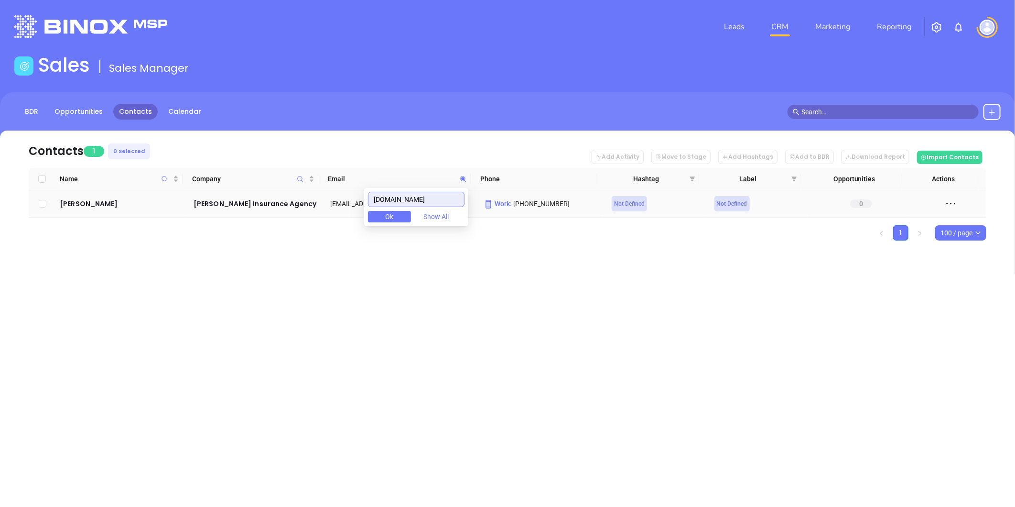
type input "thomasinsurancela.com"
click at [104, 210] on td "Trenton Romero" at bounding box center [120, 203] width 128 height 27
click at [103, 205] on div "Trenton Romero" at bounding box center [120, 203] width 120 height 11
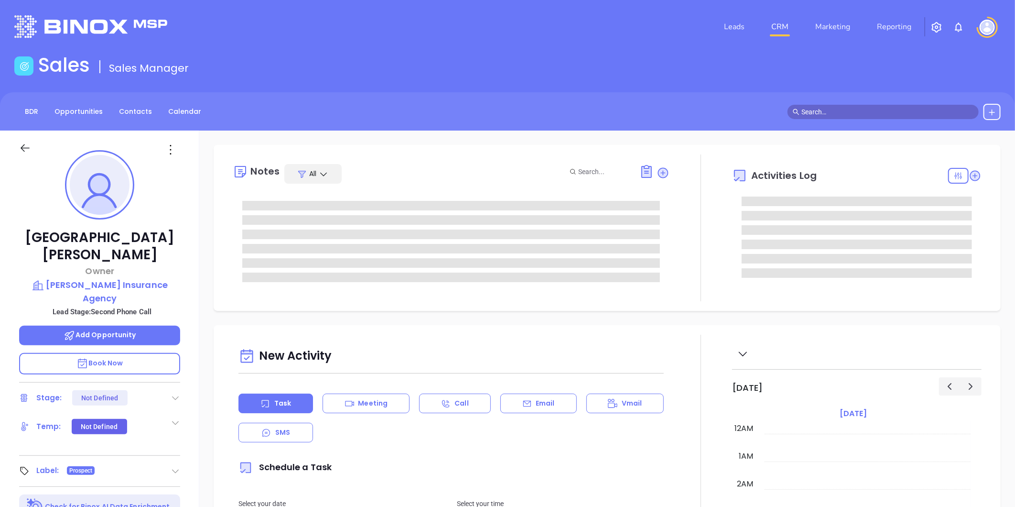
type input "09/24/2025"
type input "Gissela Vargas"
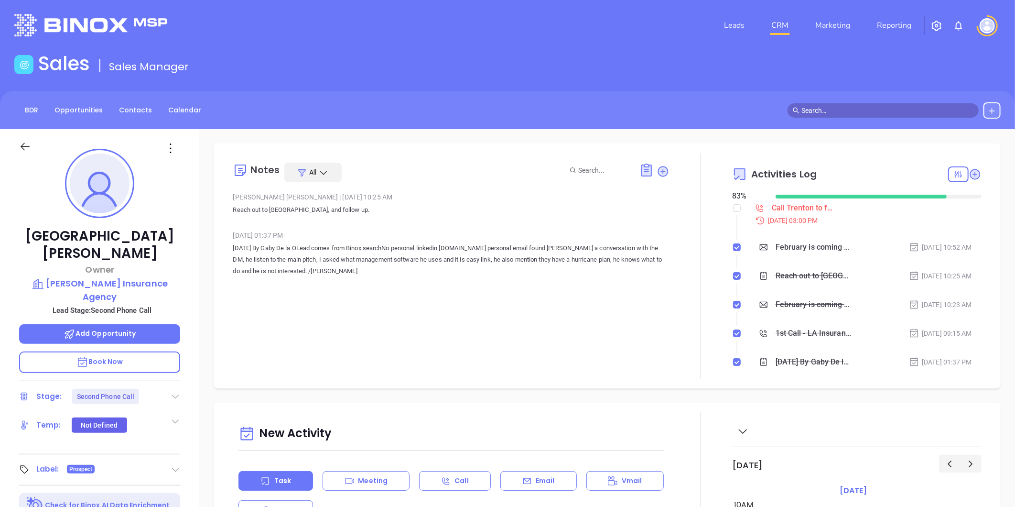
scroll to position [0, 0]
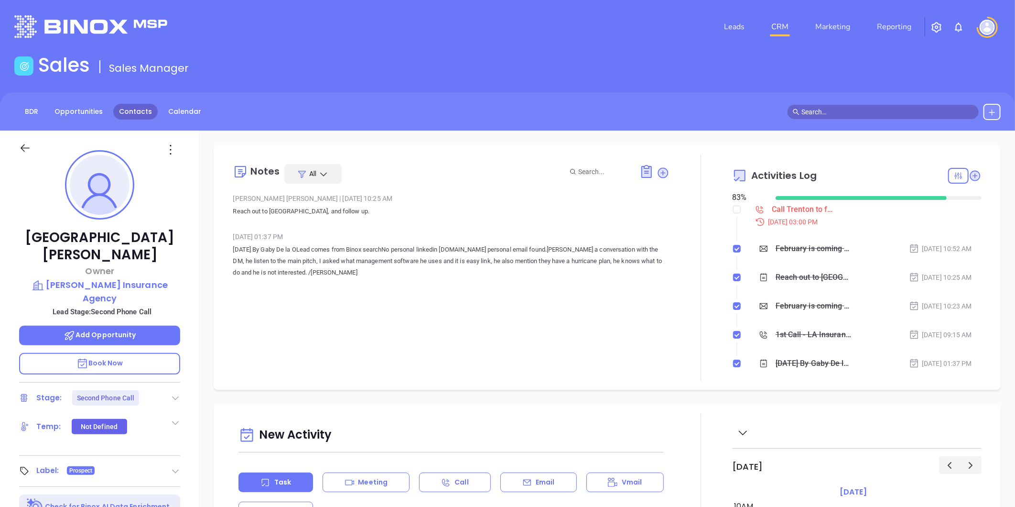
click at [124, 115] on link "Contacts" at bounding box center [135, 112] width 44 height 16
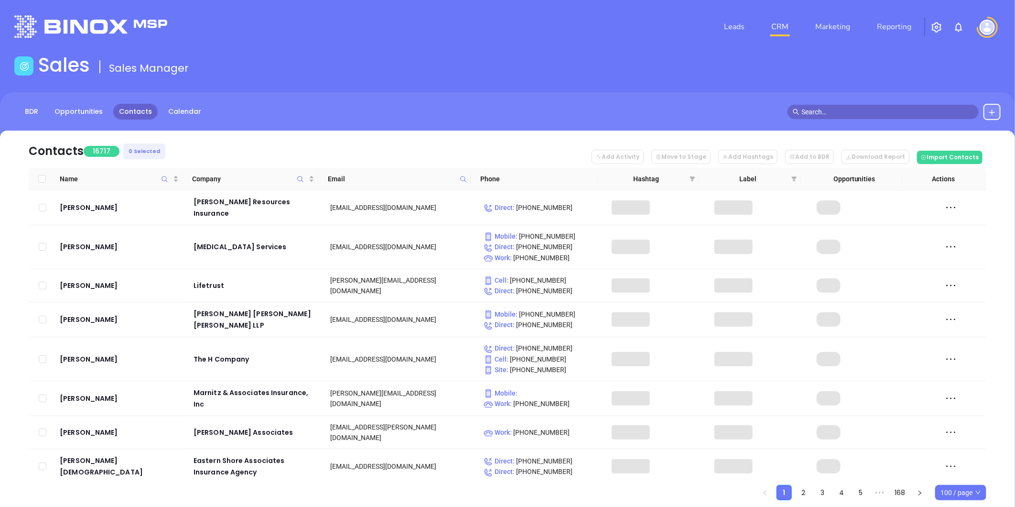
click at [466, 179] on icon at bounding box center [463, 178] width 7 height 7
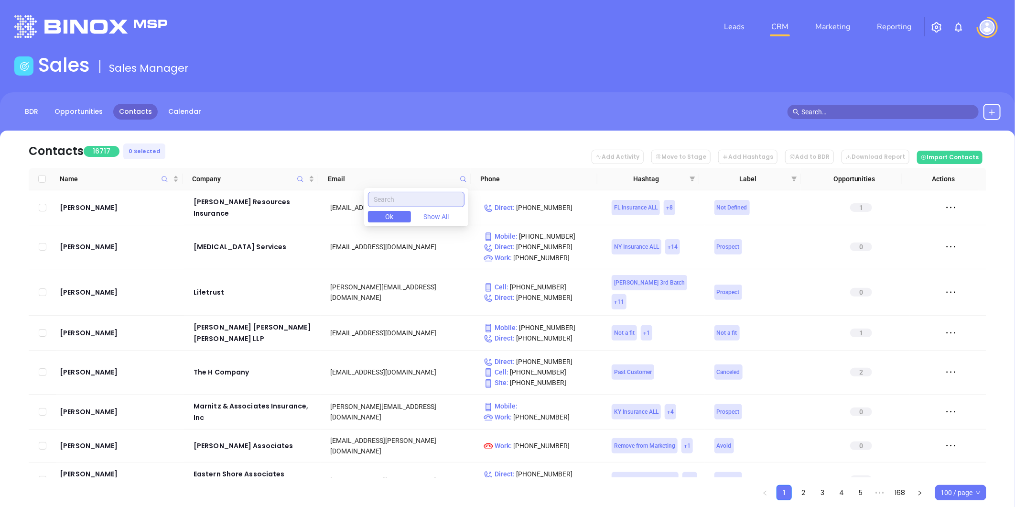
paste input "thehoffmanagency.biz"
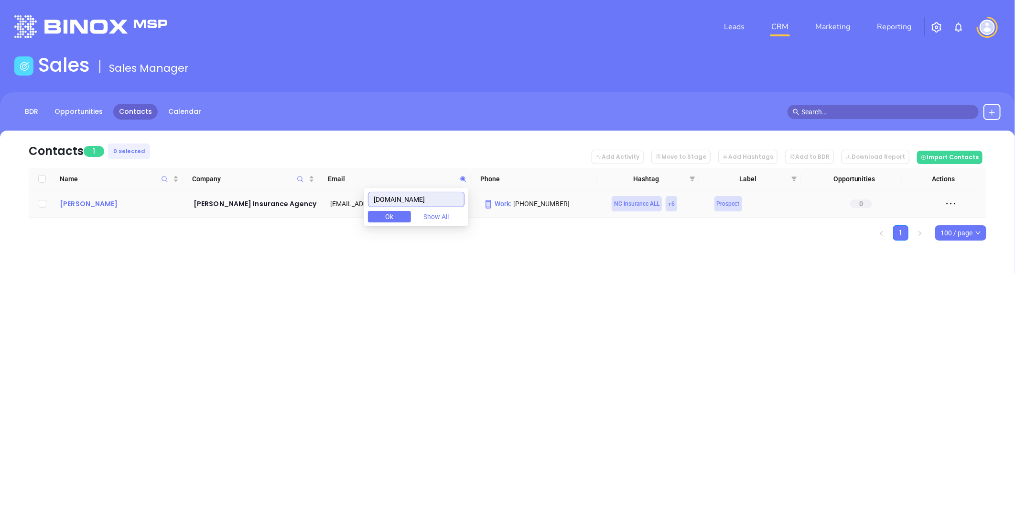
type input "thehoffmanagency.biz"
click at [110, 207] on div "Timothy Hoffman" at bounding box center [120, 203] width 120 height 11
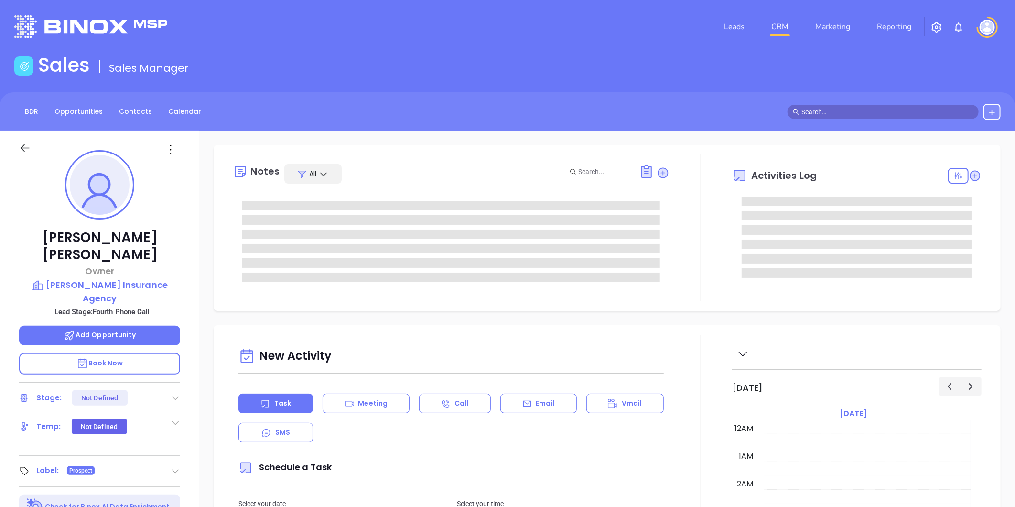
type input "09/24/2025"
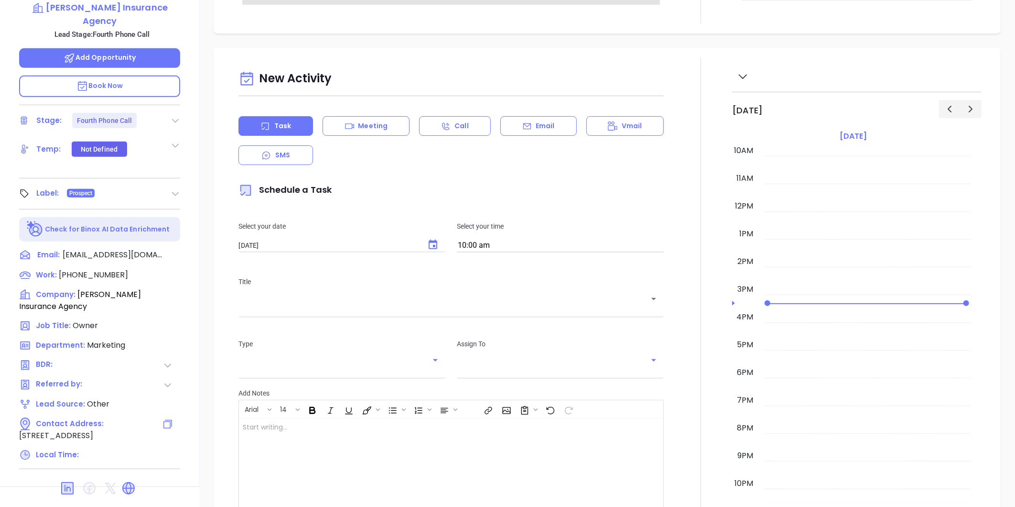
scroll to position [293, 0]
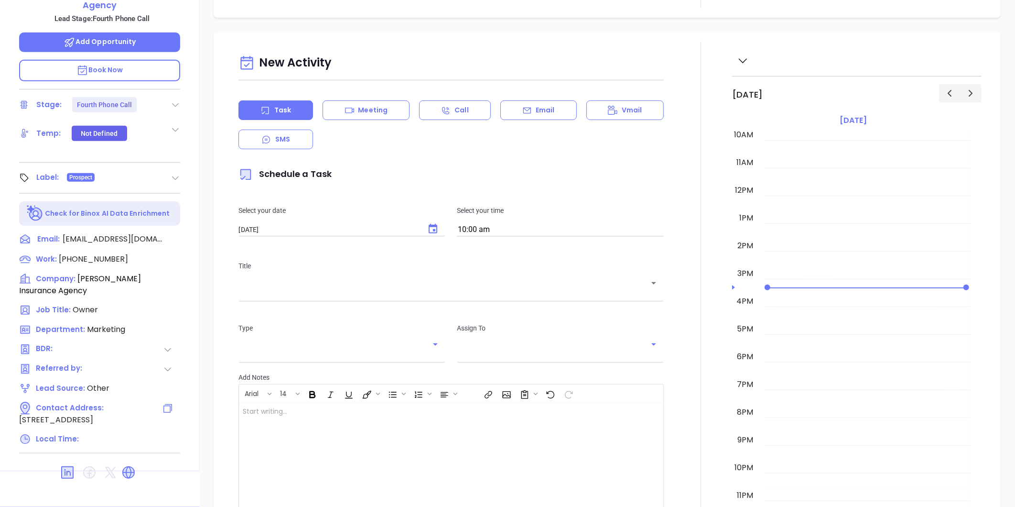
type input "Gissela Vargas"
click at [124, 467] on icon at bounding box center [128, 472] width 11 height 11
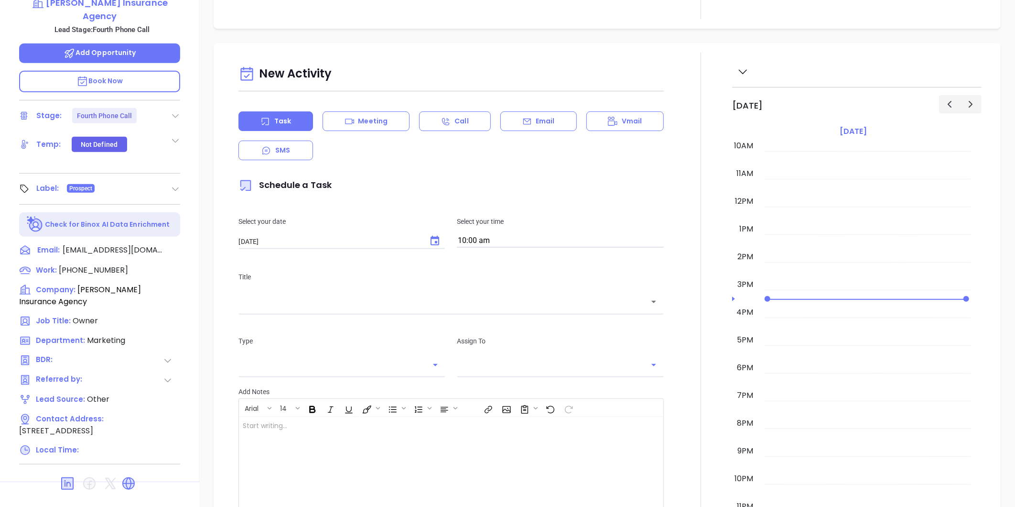
scroll to position [293, 0]
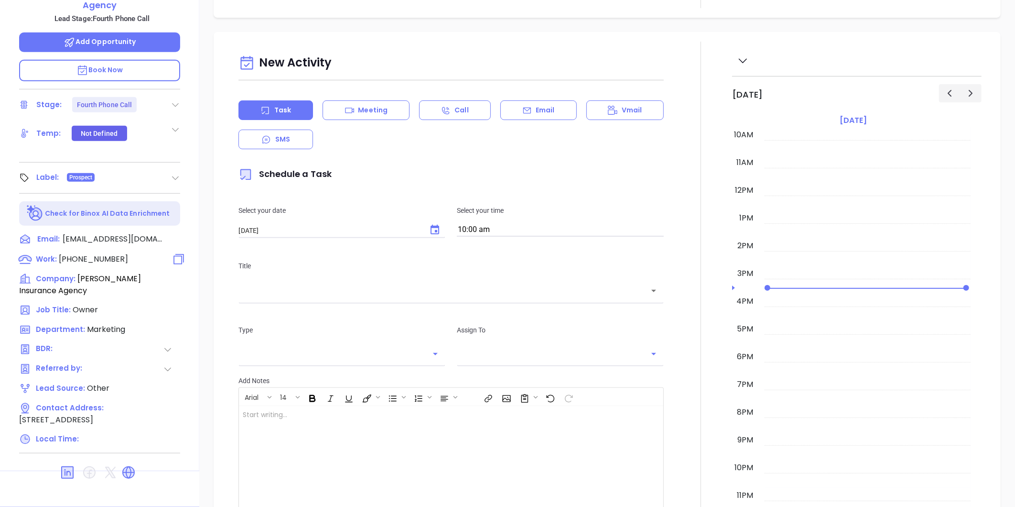
type input "Gissela Vargas"
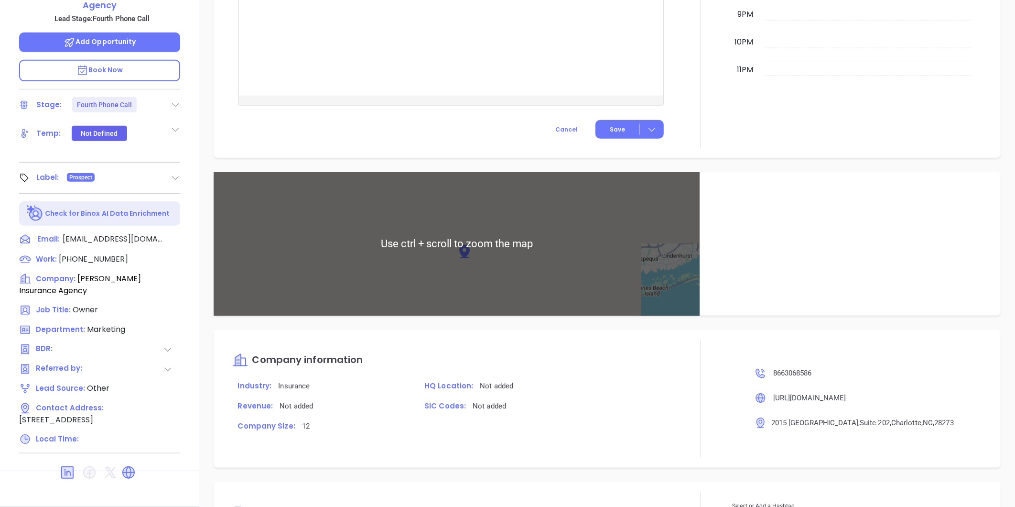
scroll to position [610, 0]
